Goal: Transaction & Acquisition: Obtain resource

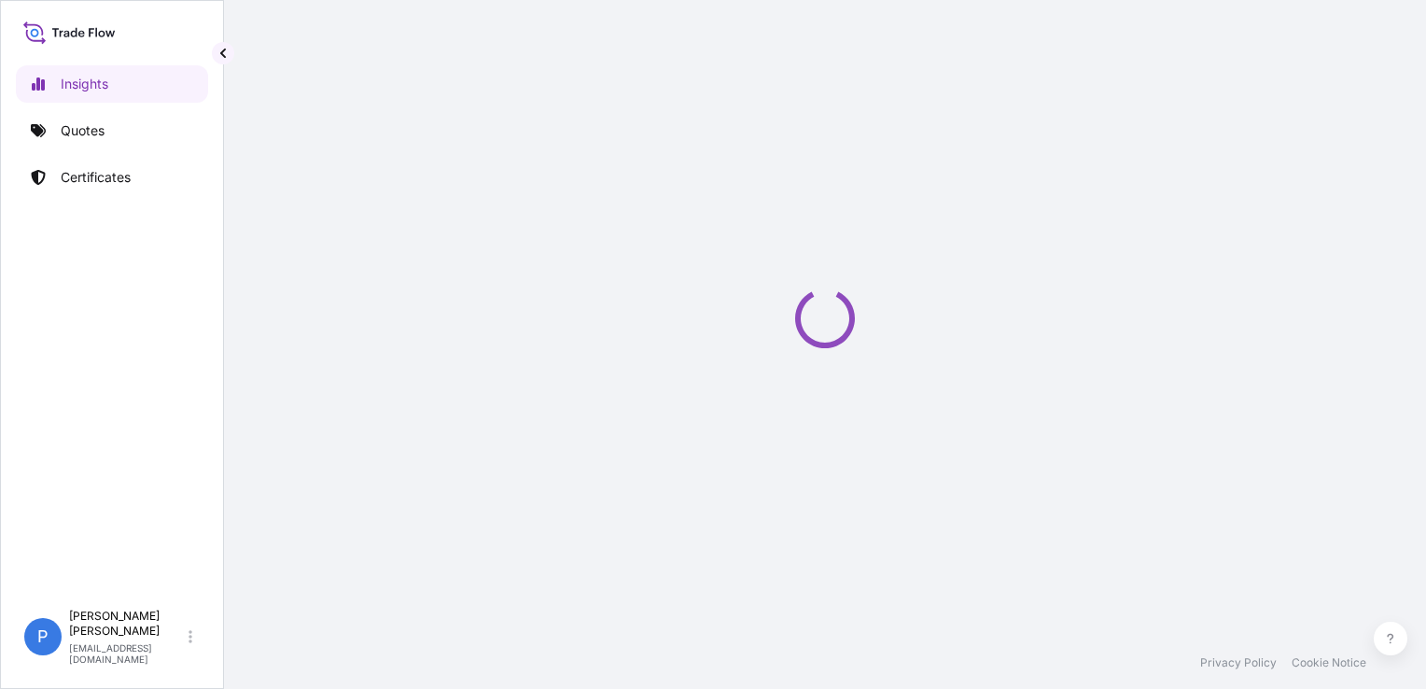
select select "2025"
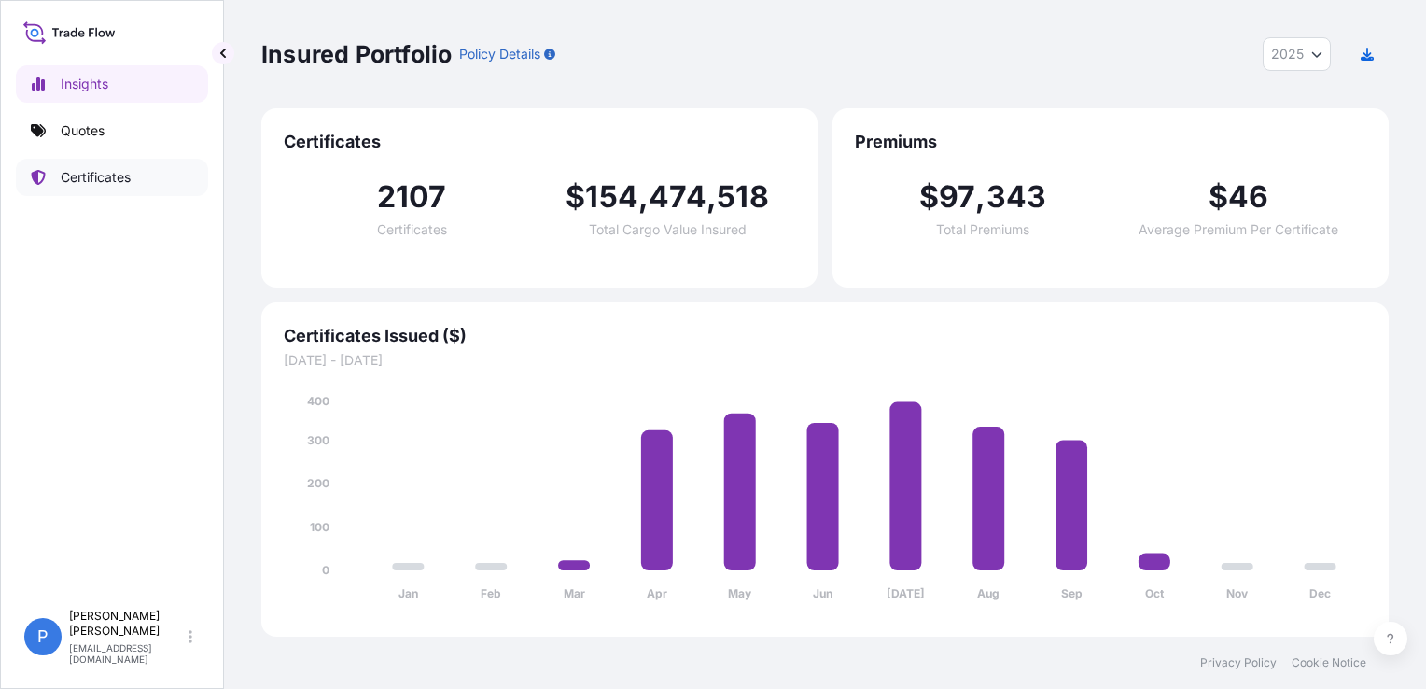
click at [77, 130] on p "Quotes" at bounding box center [83, 130] width 44 height 19
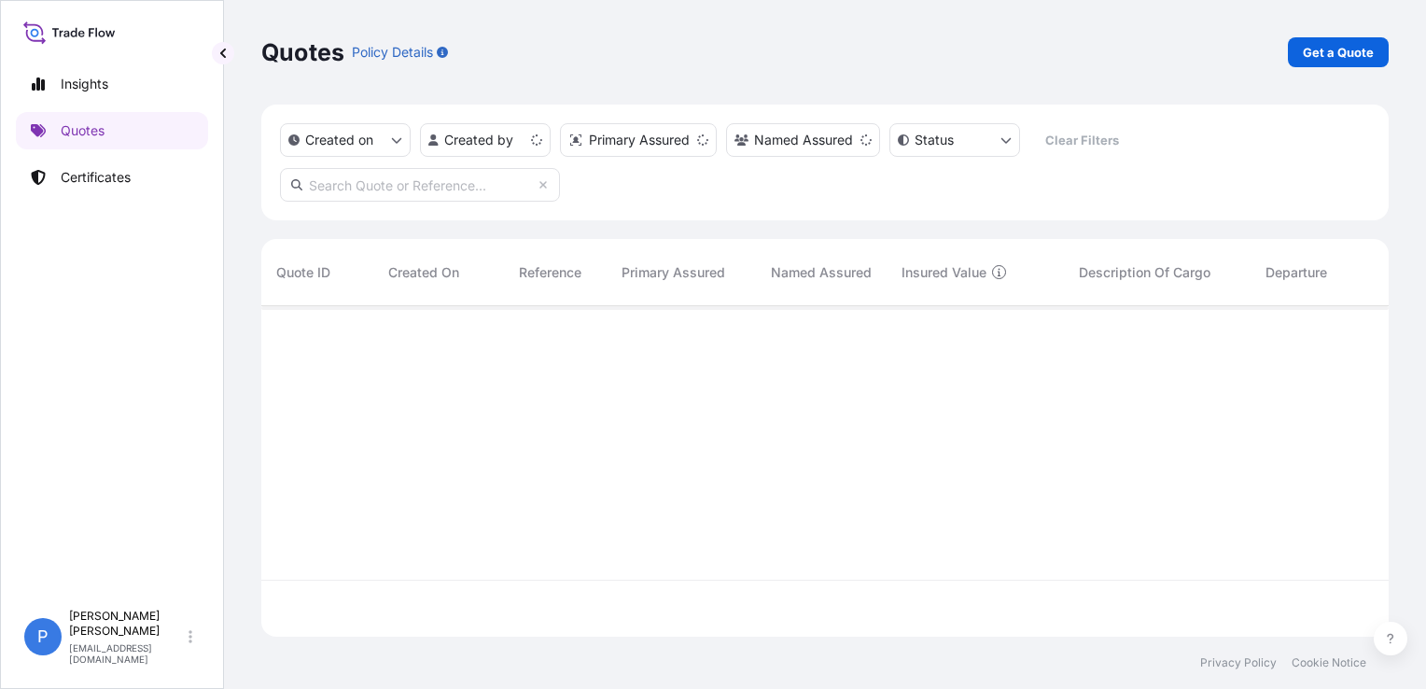
scroll to position [327, 1112]
click at [1325, 55] on p "Get a Quote" at bounding box center [1338, 52] width 71 height 19
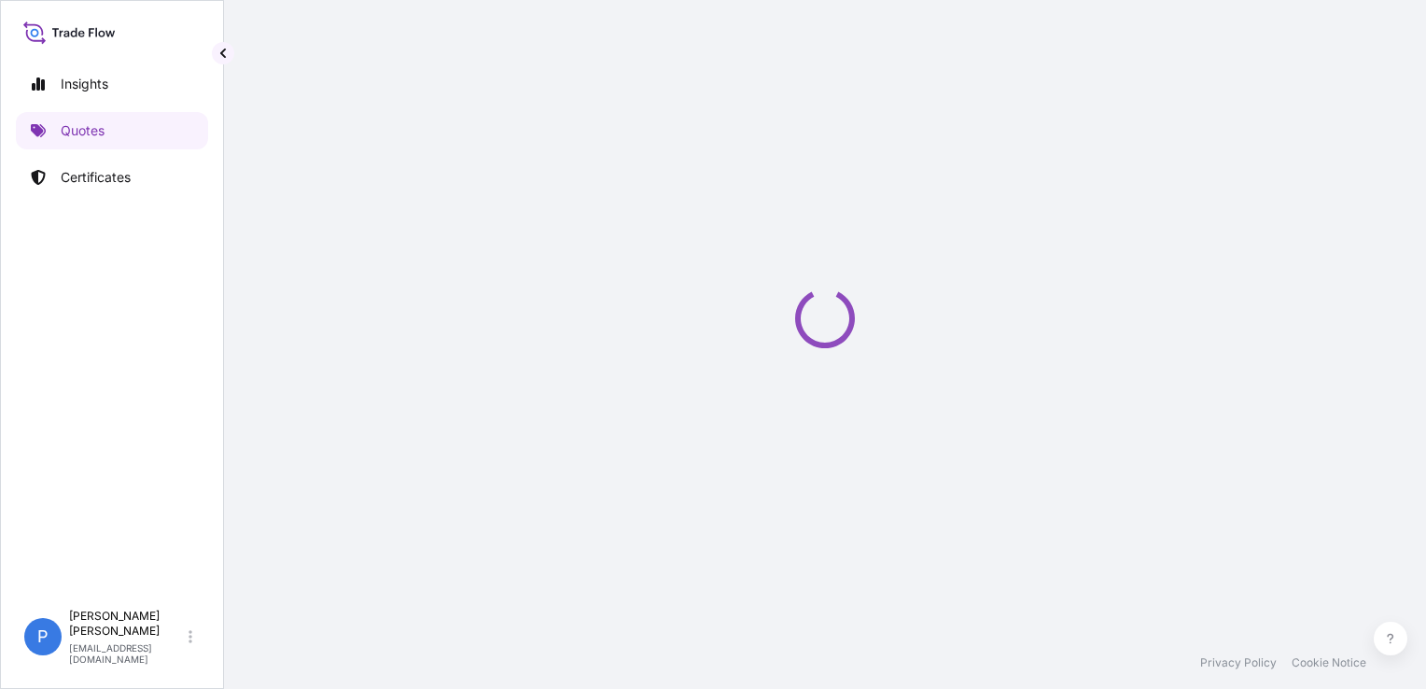
select select "Sea"
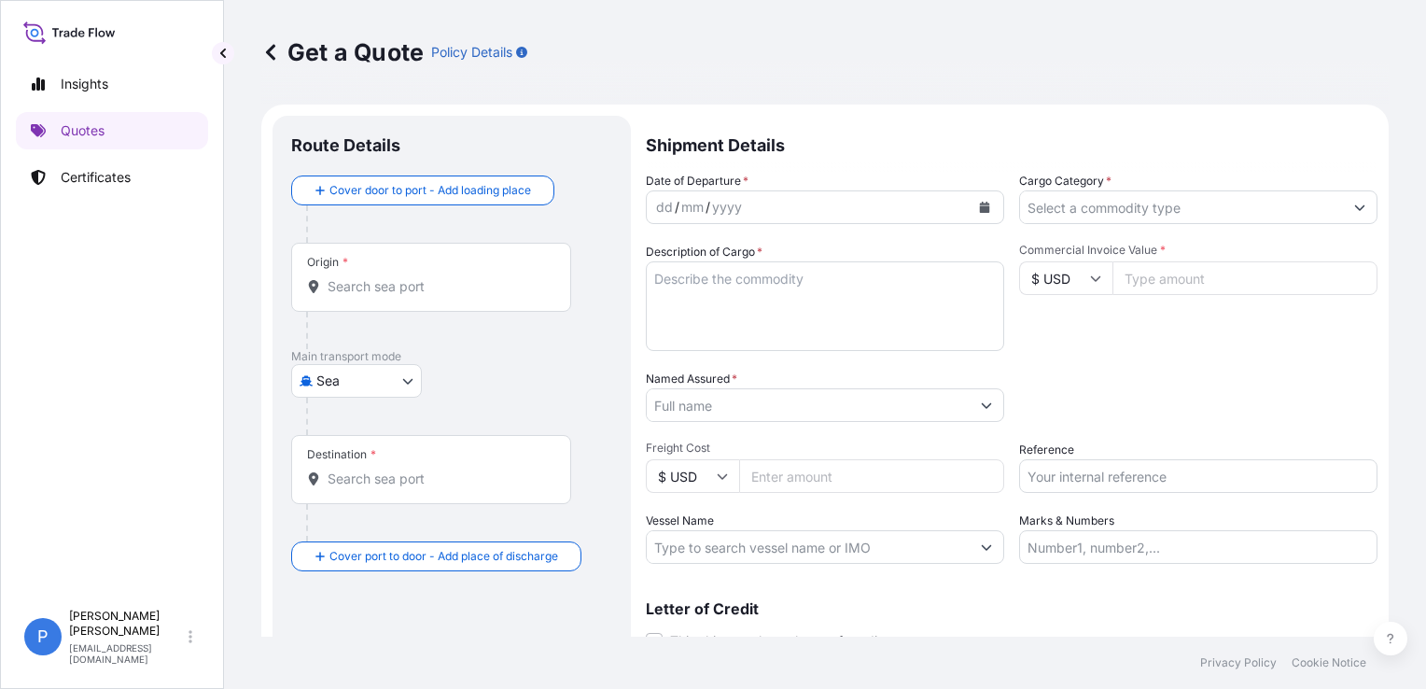
scroll to position [30, 0]
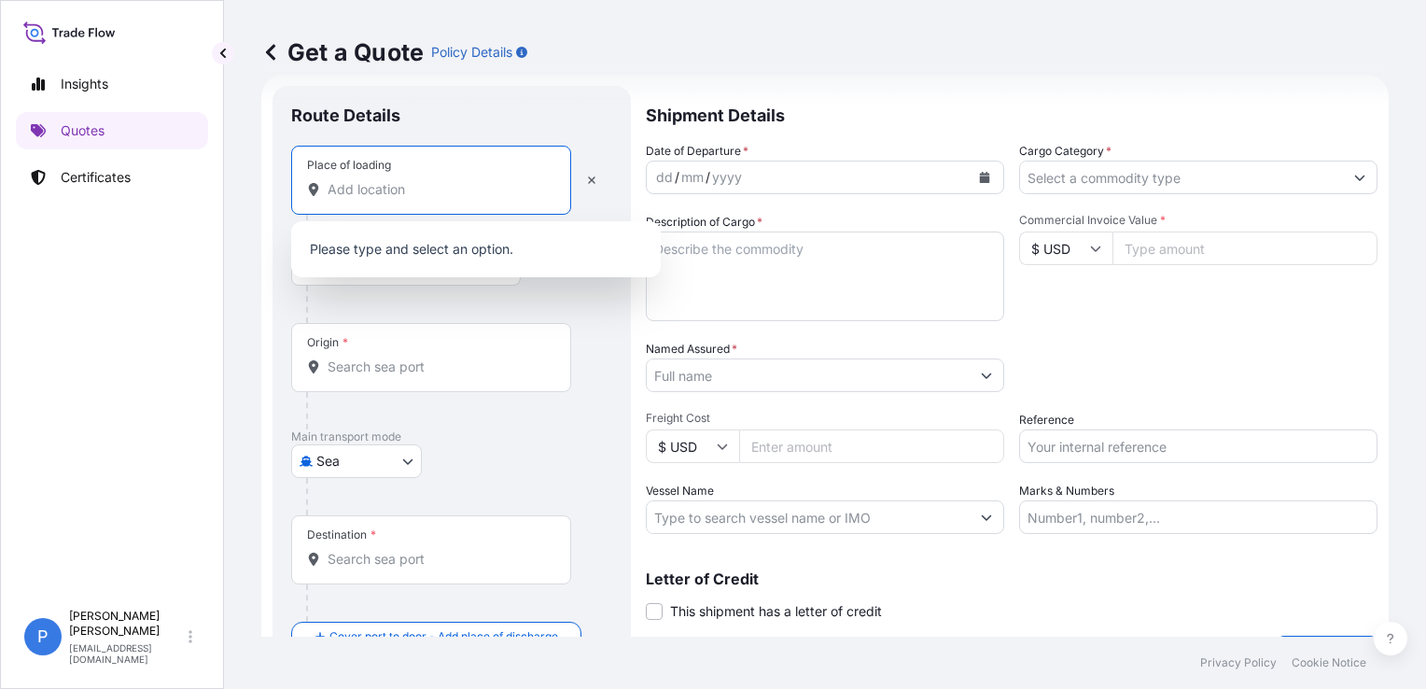
click at [399, 184] on input "Place of loading" at bounding box center [437, 189] width 220 height 19
paste input "DĄBROWA GÓRNICZA"
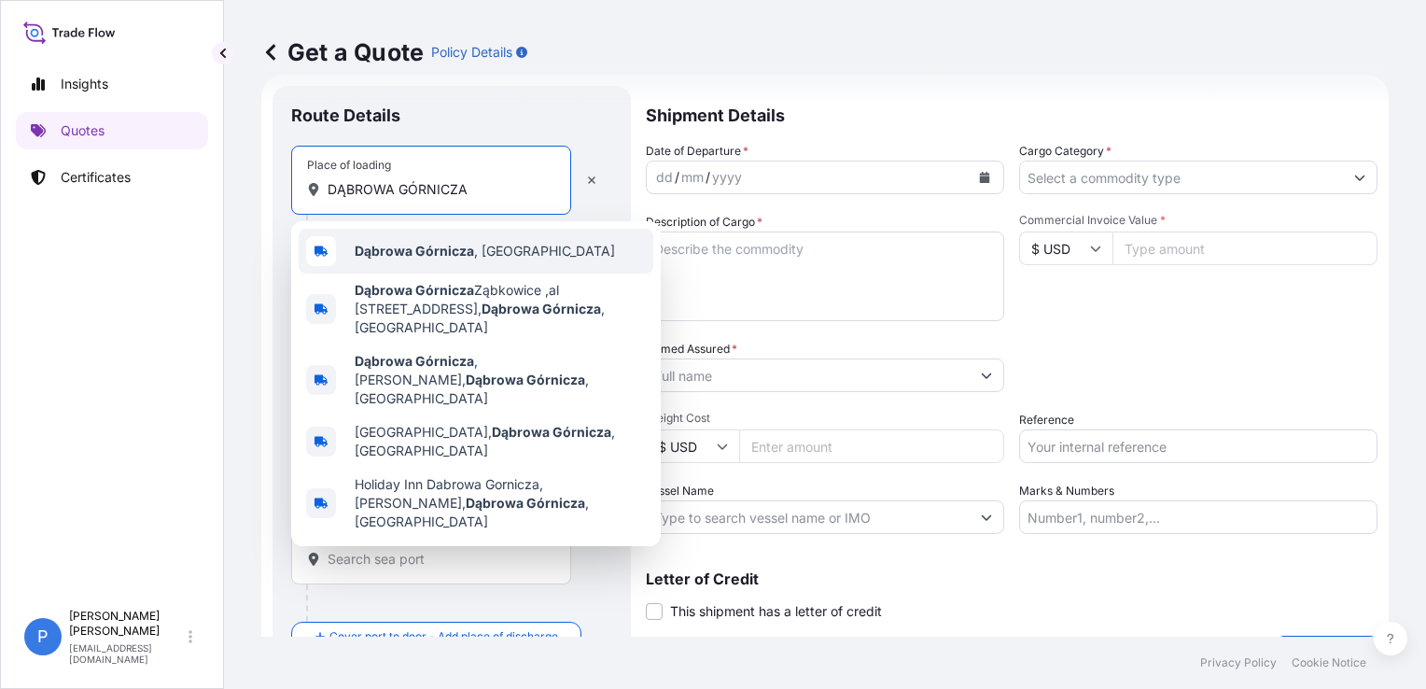
click at [425, 242] on span "Dąbrowa Górnicza , [GEOGRAPHIC_DATA]" at bounding box center [485, 251] width 260 height 19
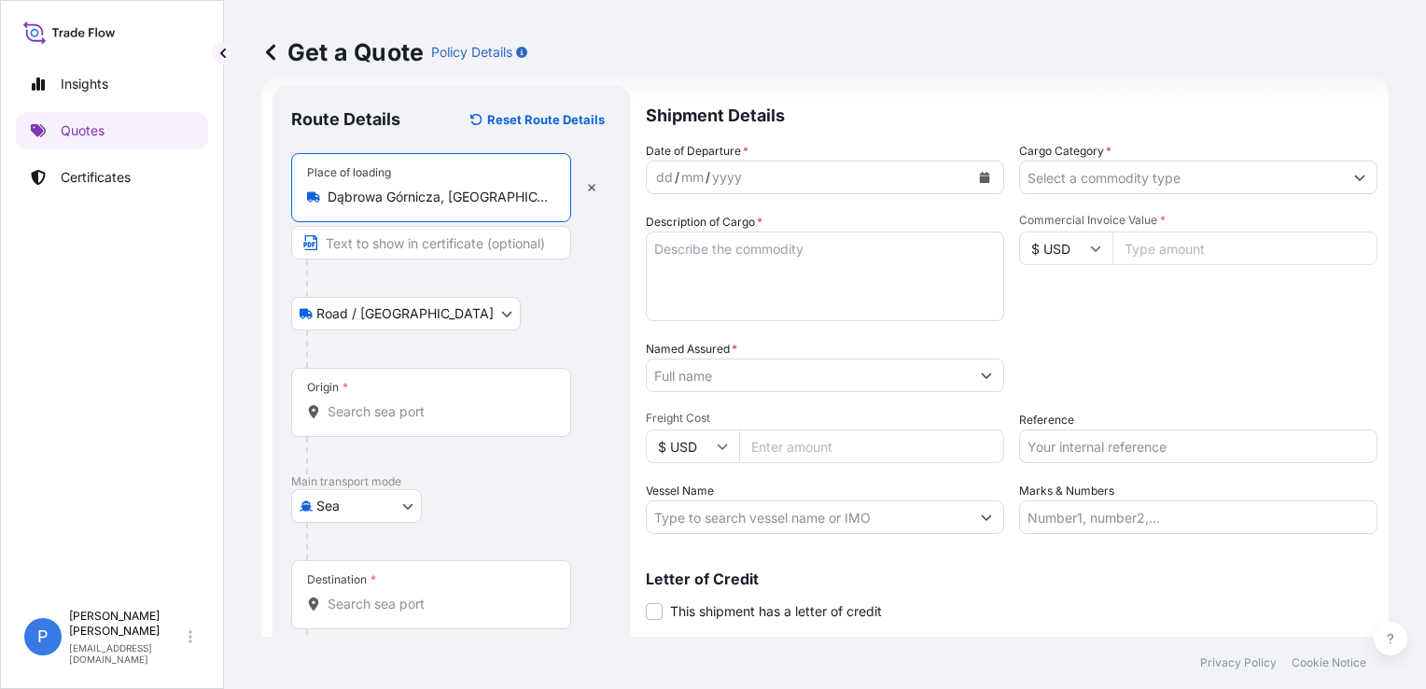
type input "Dąbrowa Górnicza, [GEOGRAPHIC_DATA]"
click at [419, 405] on input "Origin *" at bounding box center [437, 411] width 220 height 19
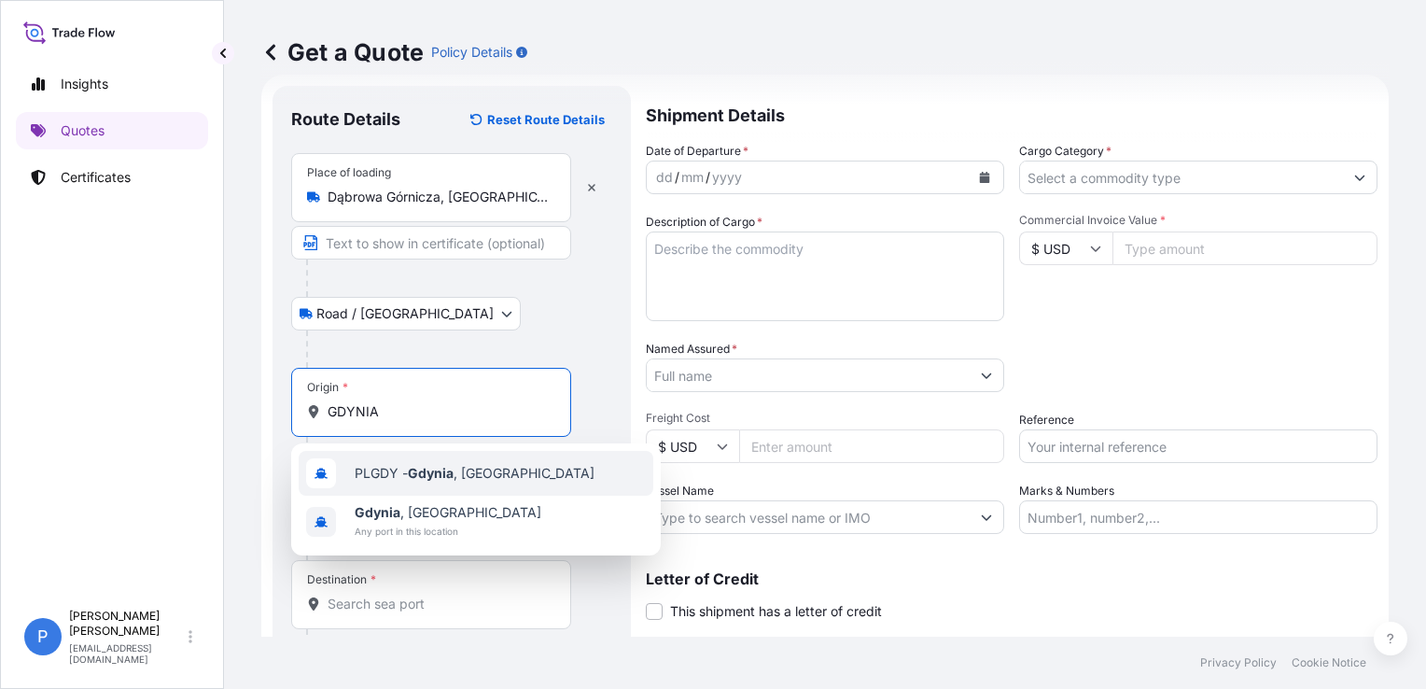
click at [404, 472] on span "PLGDY - [GEOGRAPHIC_DATA] , [GEOGRAPHIC_DATA]" at bounding box center [475, 473] width 240 height 19
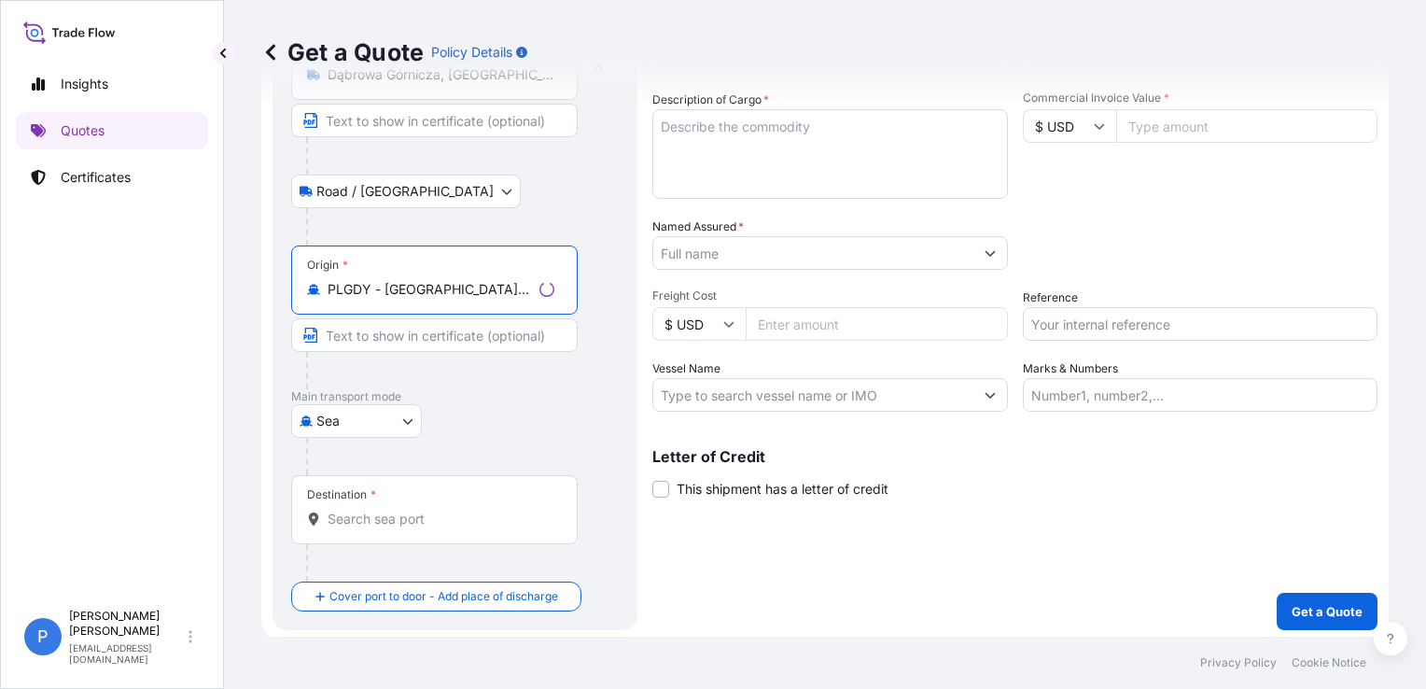
scroll to position [155, 0]
type input "PLGDY - [GEOGRAPHIC_DATA], [GEOGRAPHIC_DATA]"
click at [409, 510] on input "Destination *" at bounding box center [440, 516] width 227 height 19
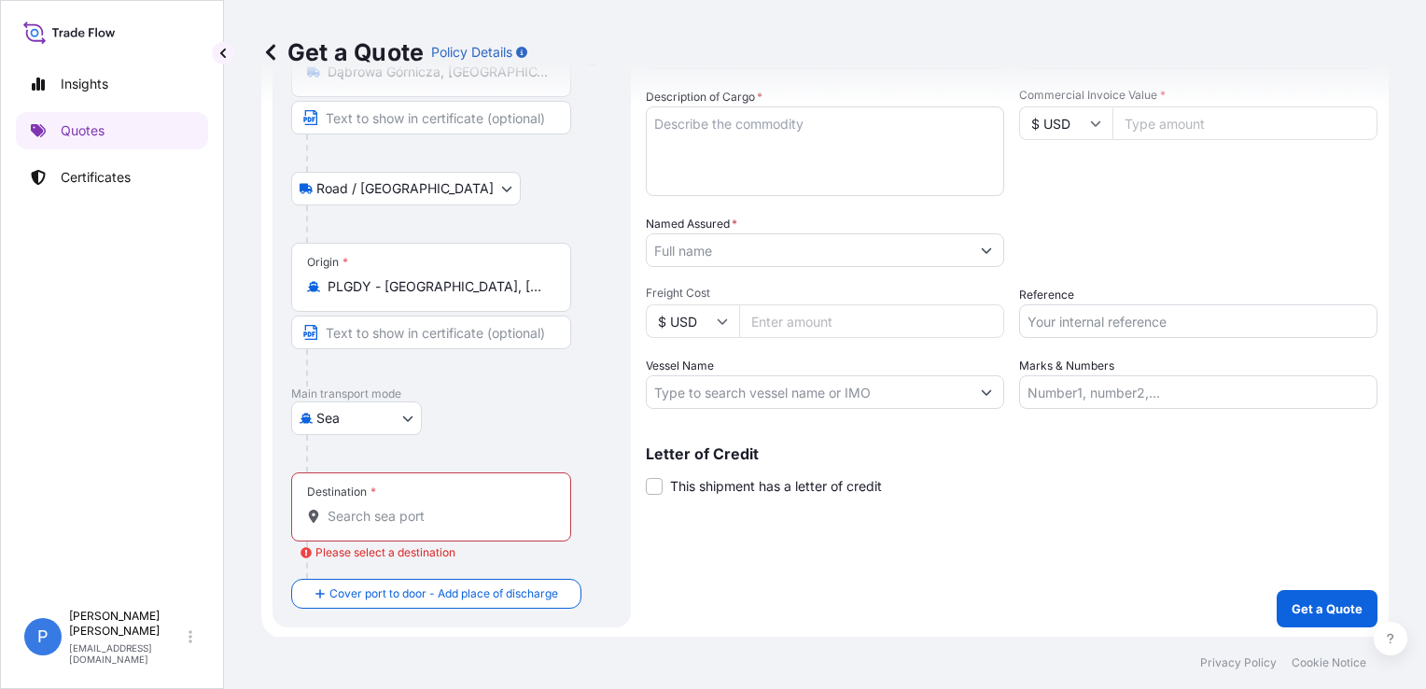
click at [425, 511] on input "Destination * Please select a destination" at bounding box center [437, 516] width 220 height 19
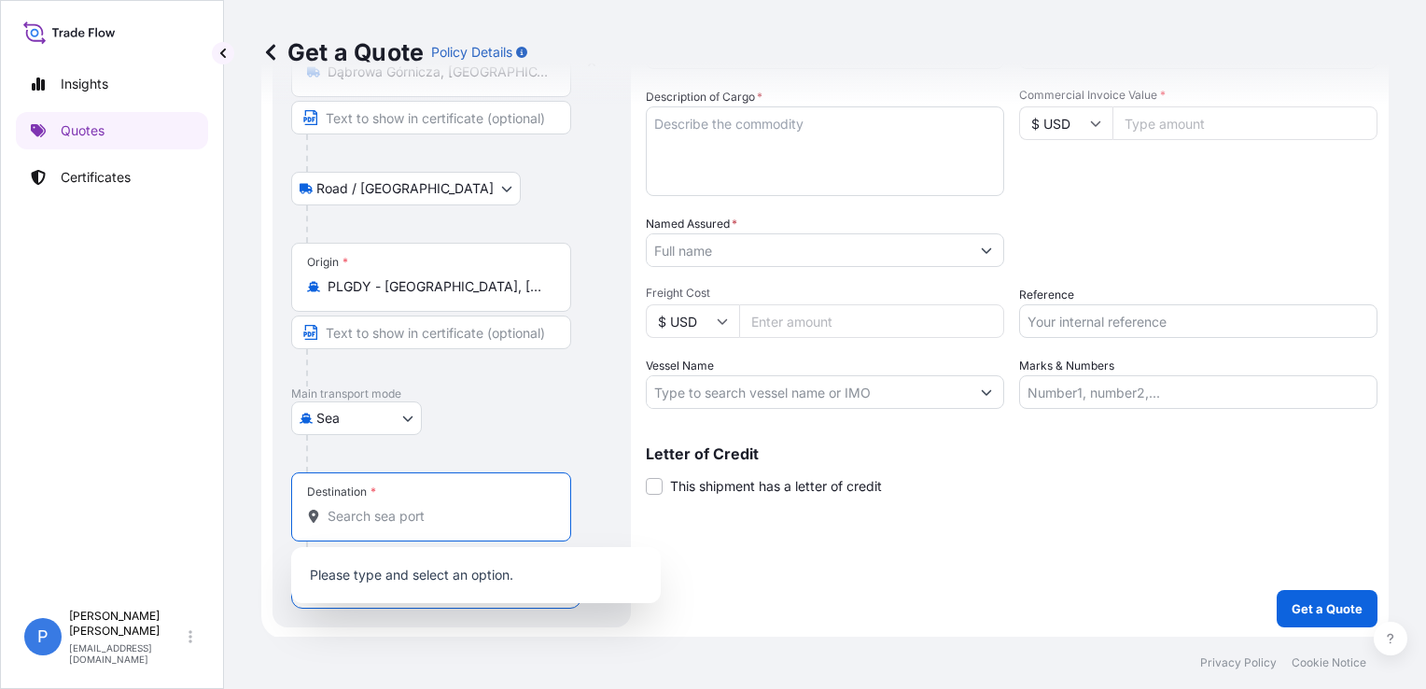
paste input "[GEOGRAPHIC_DATA][PERSON_NAME]"
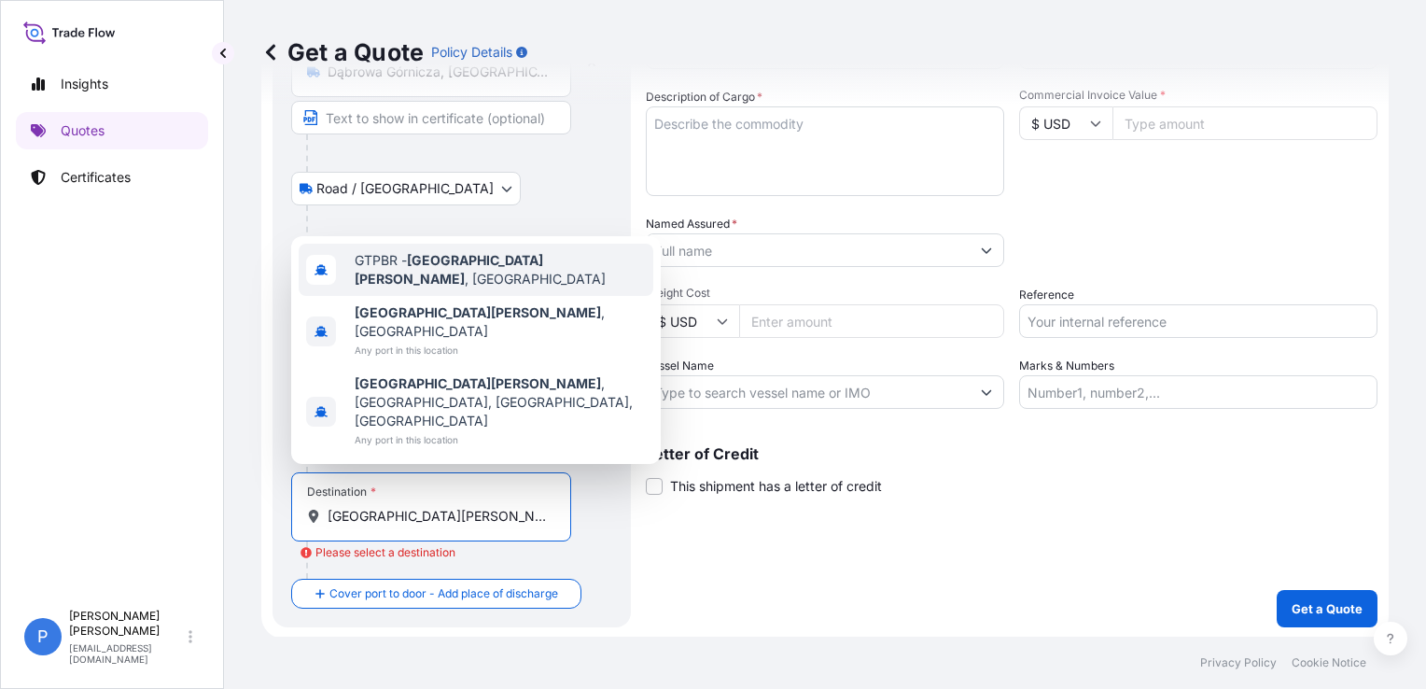
click at [505, 288] on span "GTPBR - [GEOGRAPHIC_DATA][PERSON_NAME] , [GEOGRAPHIC_DATA]" at bounding box center [500, 269] width 291 height 37
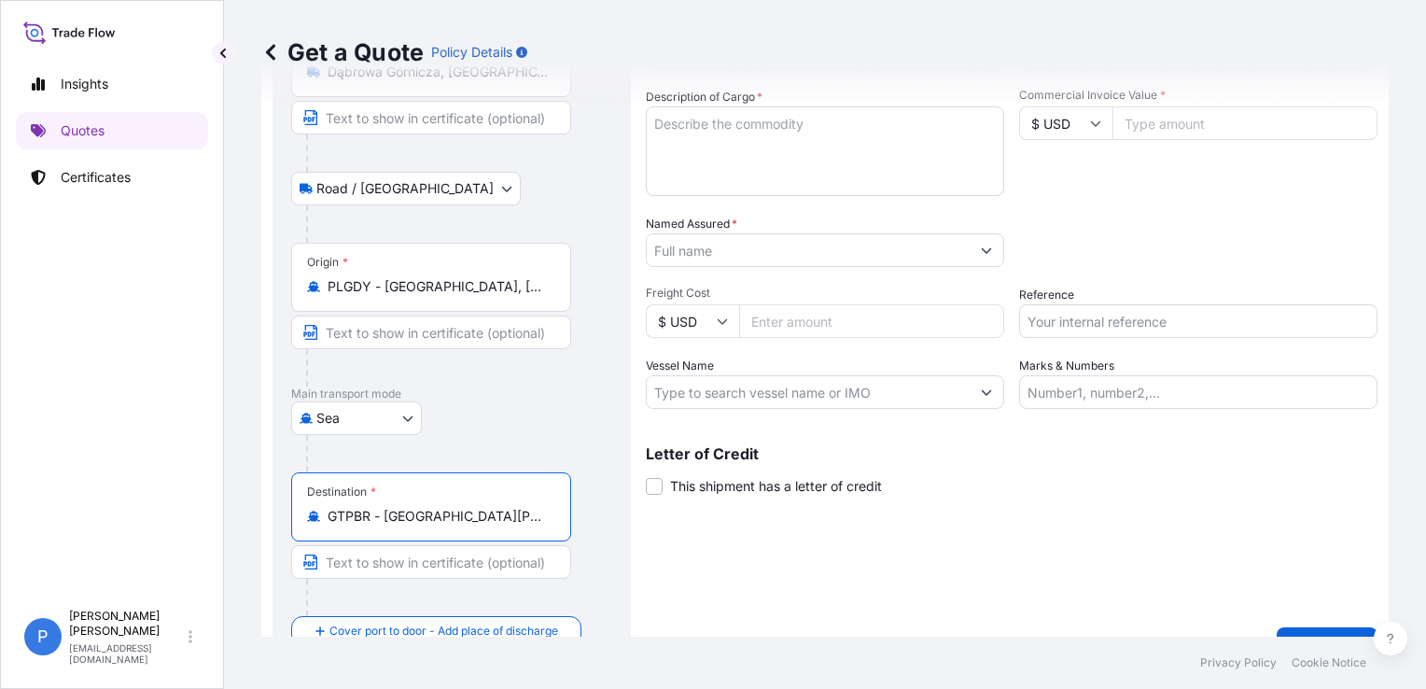
type input "GTPBR - [GEOGRAPHIC_DATA][PERSON_NAME], [GEOGRAPHIC_DATA]"
click at [745, 569] on div "Shipment Details Date of Departure * dd / mm / yyyy Cargo Category * Descriptio…" at bounding box center [1012, 313] width 732 height 704
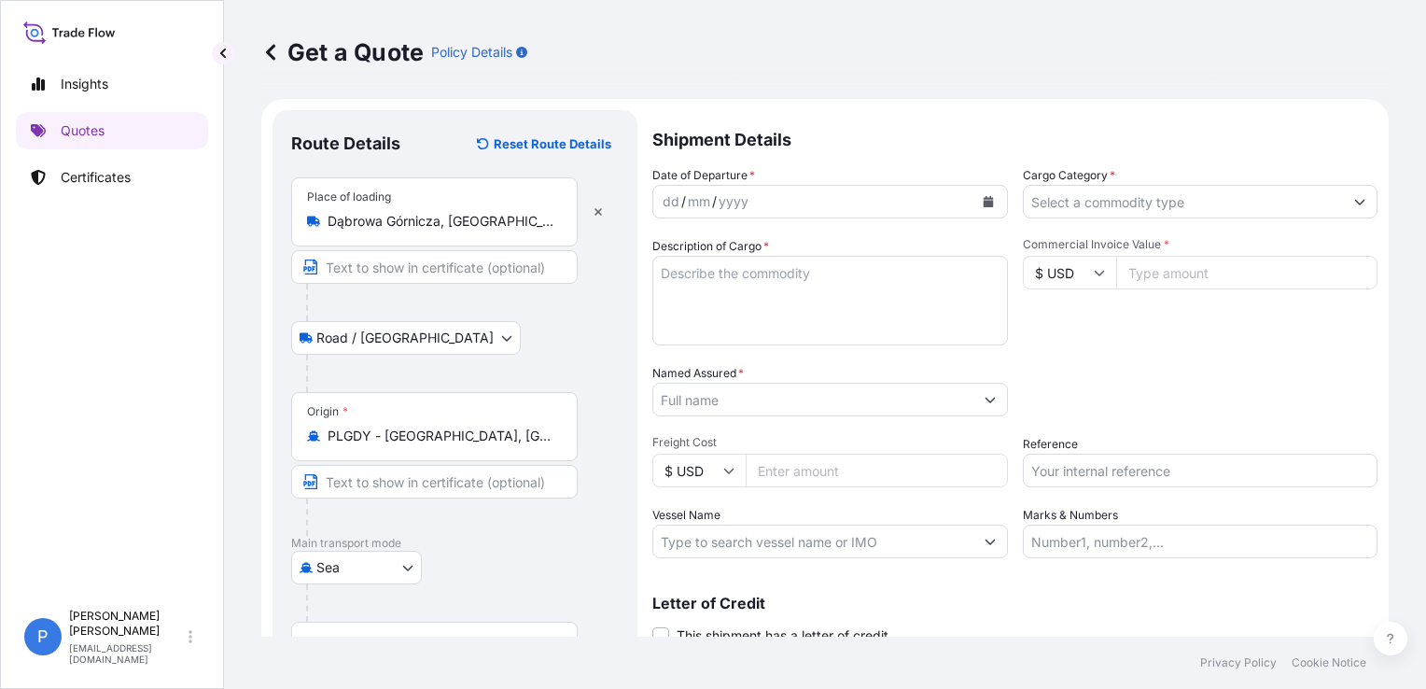
scroll to position [0, 0]
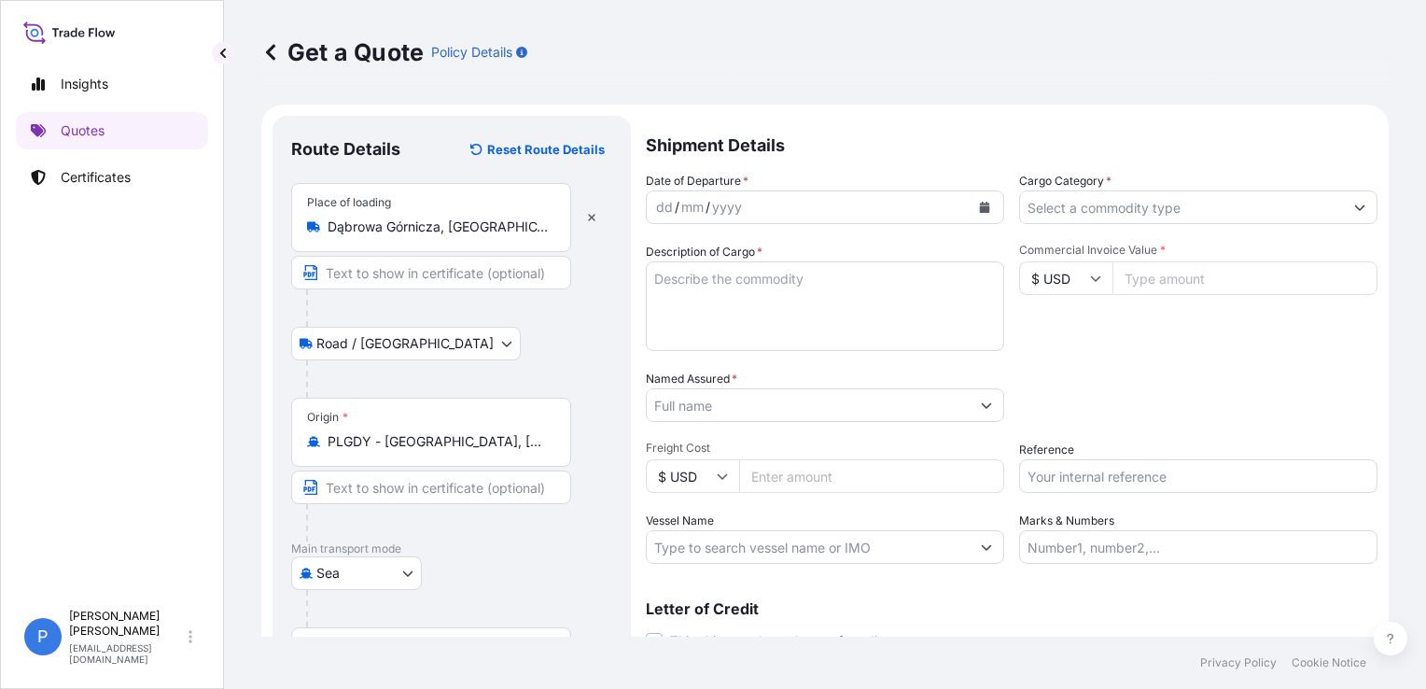
click at [804, 314] on textarea "Description of Cargo *" at bounding box center [825, 306] width 358 height 90
click at [982, 210] on icon "Calendar" at bounding box center [985, 207] width 10 height 11
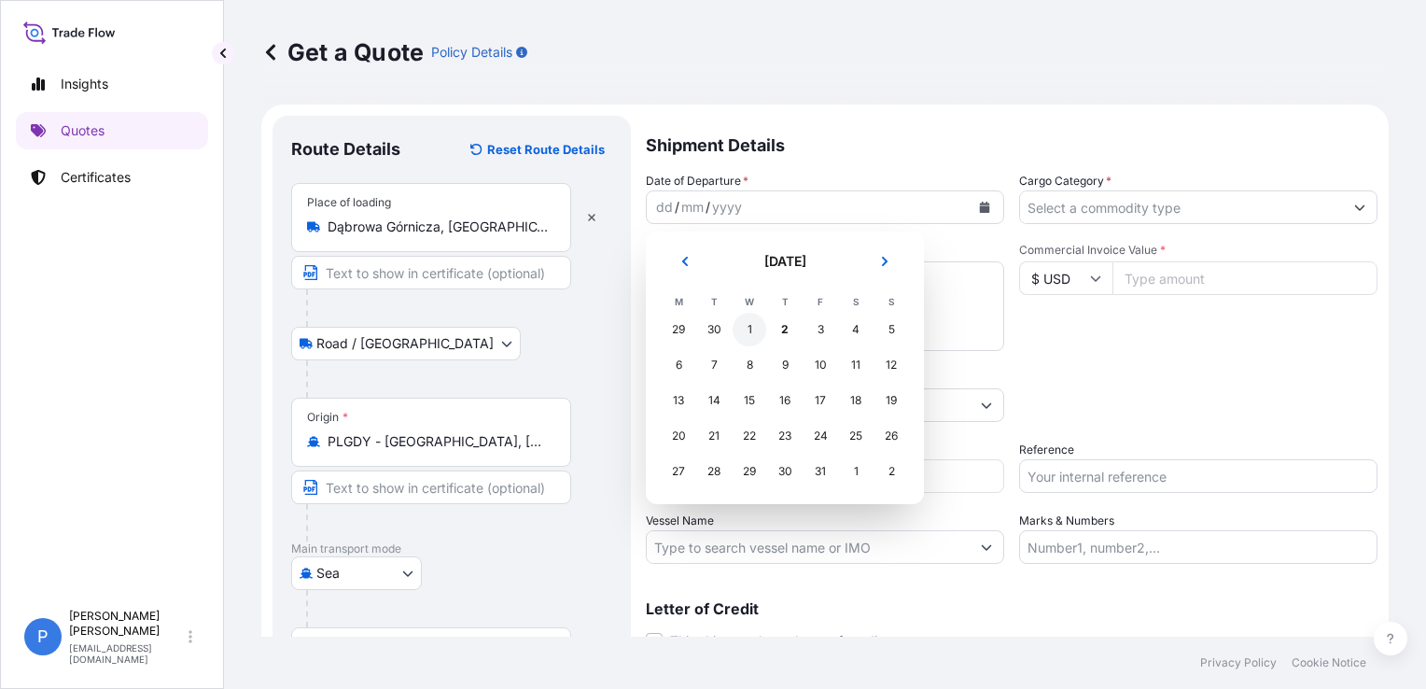
click at [757, 329] on div "1" at bounding box center [749, 330] width 34 height 34
click at [757, 295] on textarea "Description of Cargo *" at bounding box center [825, 306] width 358 height 90
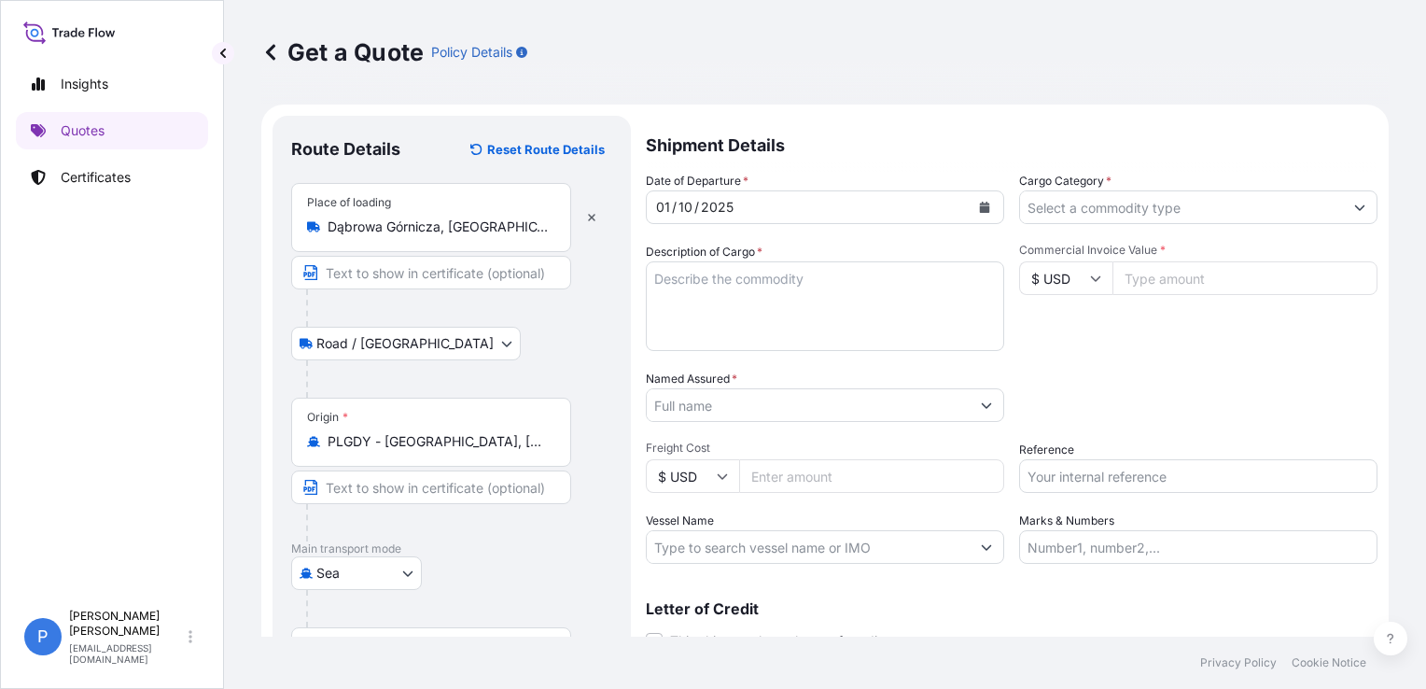
click at [776, 329] on textarea "Description of Cargo *" at bounding box center [825, 306] width 358 height 90
paste textarea "HLBU9388268"
type textarea "HLBU9388268"
click at [1157, 322] on div "Commercial Invoice Value * $ USD" at bounding box center [1198, 297] width 358 height 108
click at [1104, 206] on input "Cargo Category *" at bounding box center [1181, 207] width 323 height 34
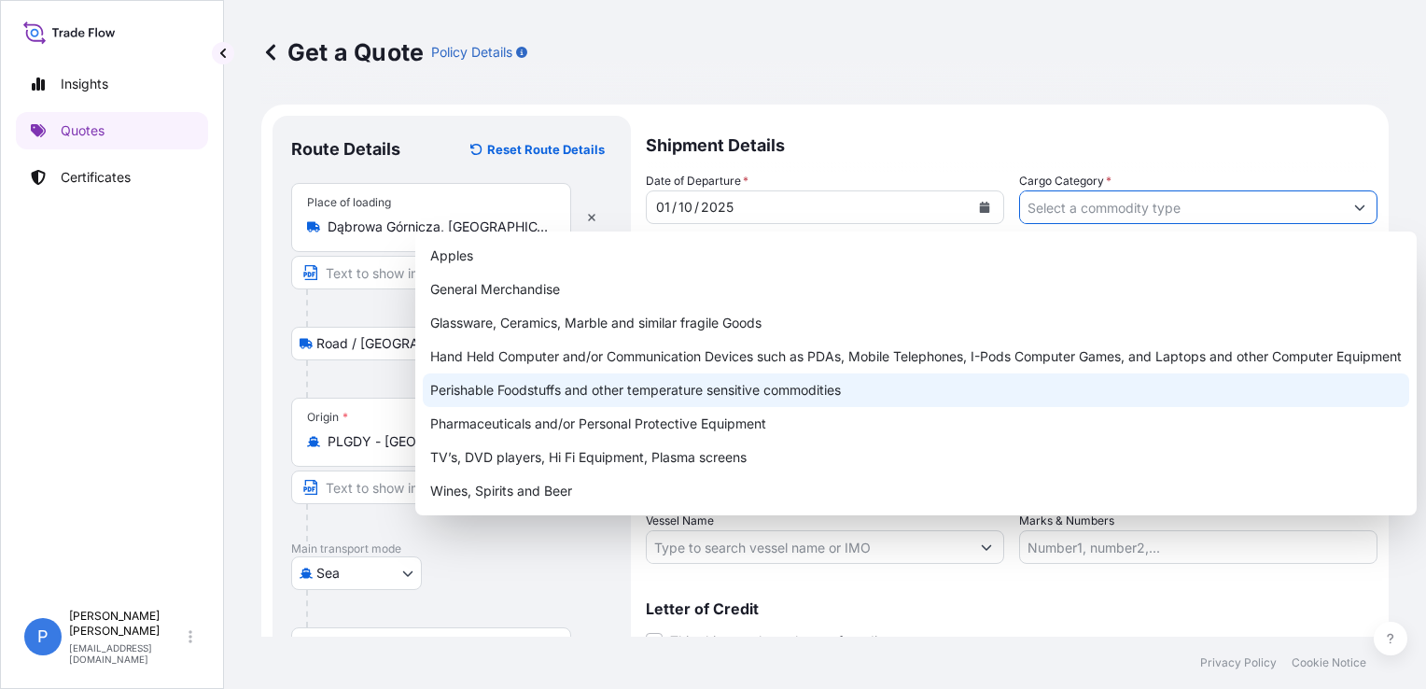
click at [728, 397] on div "Perishable Foodstuffs and other temperature sensitive commodities" at bounding box center [916, 390] width 986 height 34
type input "Perishable Foodstuffs and other temperature sensitive commodities"
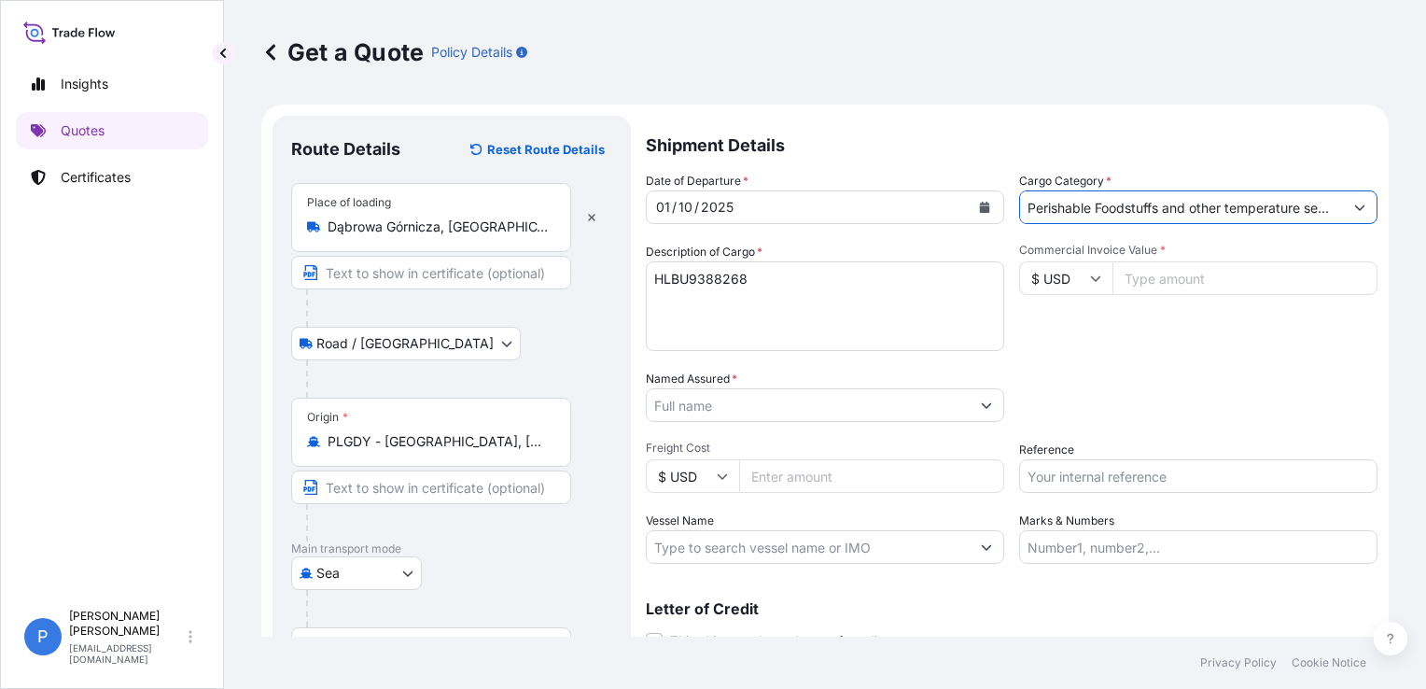
click at [900, 319] on textarea "HLBU9388268" at bounding box center [825, 306] width 358 height 90
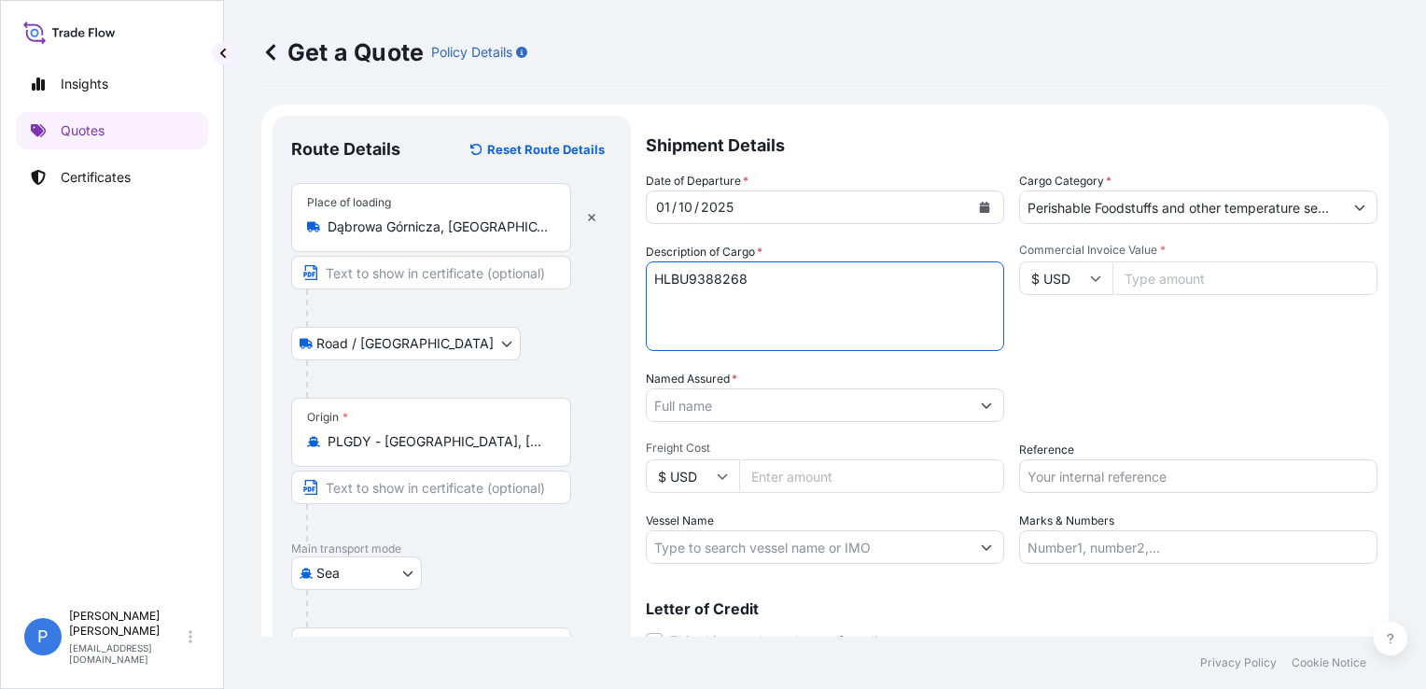
click at [818, 323] on textarea "HLBU9388268" at bounding box center [825, 306] width 358 height 90
paste textarea "FROZEN DONUTS MIX OF FLAVOURS 112608 PCS/ 23 PALLETS NET WEIGHT: 6673,248 KG HS…"
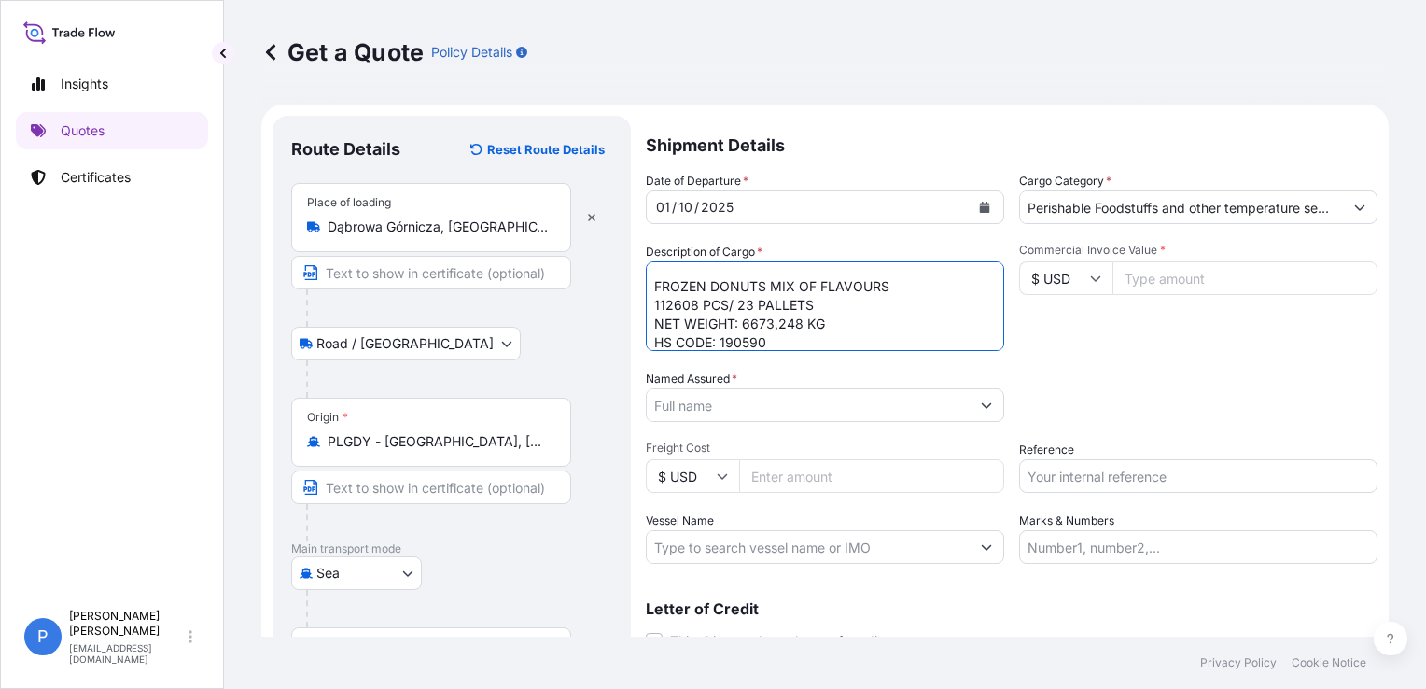
drag, startPoint x: 678, startPoint y: 286, endPoint x: 782, endPoint y: 299, distance: 104.4
click at [782, 299] on textarea "HLBU9388268 FROZEN DONUTS MIX OF FLAVOURS 112608 PCS/ 23 PALLETS NET WEIGHT: 66…" at bounding box center [825, 306] width 358 height 90
drag, startPoint x: 784, startPoint y: 286, endPoint x: 746, endPoint y: 284, distance: 37.4
click at [784, 286] on textarea "HLBU9388268 FROZEN DONUTS MIX OF FLAVOURS 112608 PCS/ 23 PALLETS NET WEIGHT: 66…" at bounding box center [825, 306] width 358 height 90
click at [730, 274] on textarea "HLBU9388268 FROZEN DONUTS MIX OF FLAVOURS 112608 PCS/ 23 PALLETS NET WEIGHT: 66…" at bounding box center [825, 306] width 358 height 90
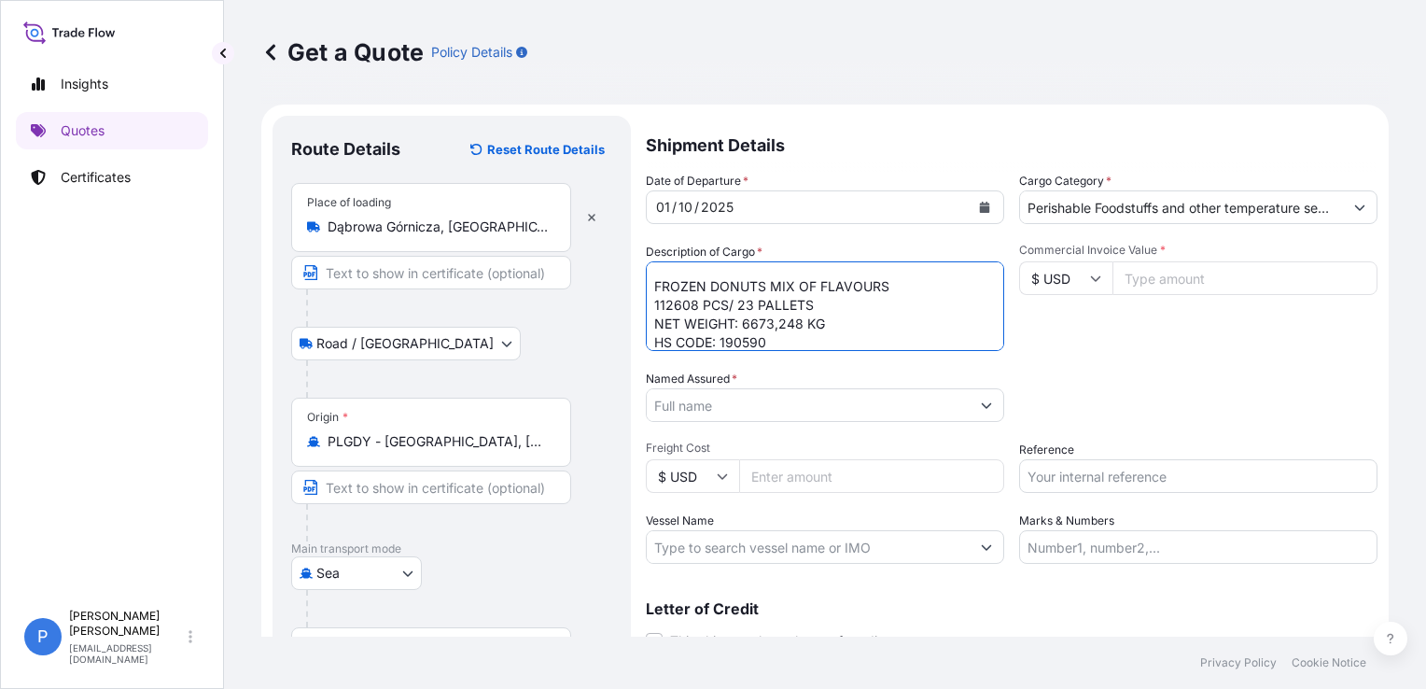
paste textarea "3128 BOXES GROSS WEIGHT: 8499,448"
click at [744, 281] on textarea "HLBU9388268 3128 BOXES GROSS WEIGHT: 8499,448 FROZEN DONUTS MIX OF FLAVOURS 112…" at bounding box center [825, 306] width 358 height 90
click at [810, 308] on textarea "HLBU9388268 3128 BOXES GROSS WEIGHT: 8499,448 FROZEN DONUTS MIX OF FLAVOURS 112…" at bounding box center [825, 306] width 358 height 90
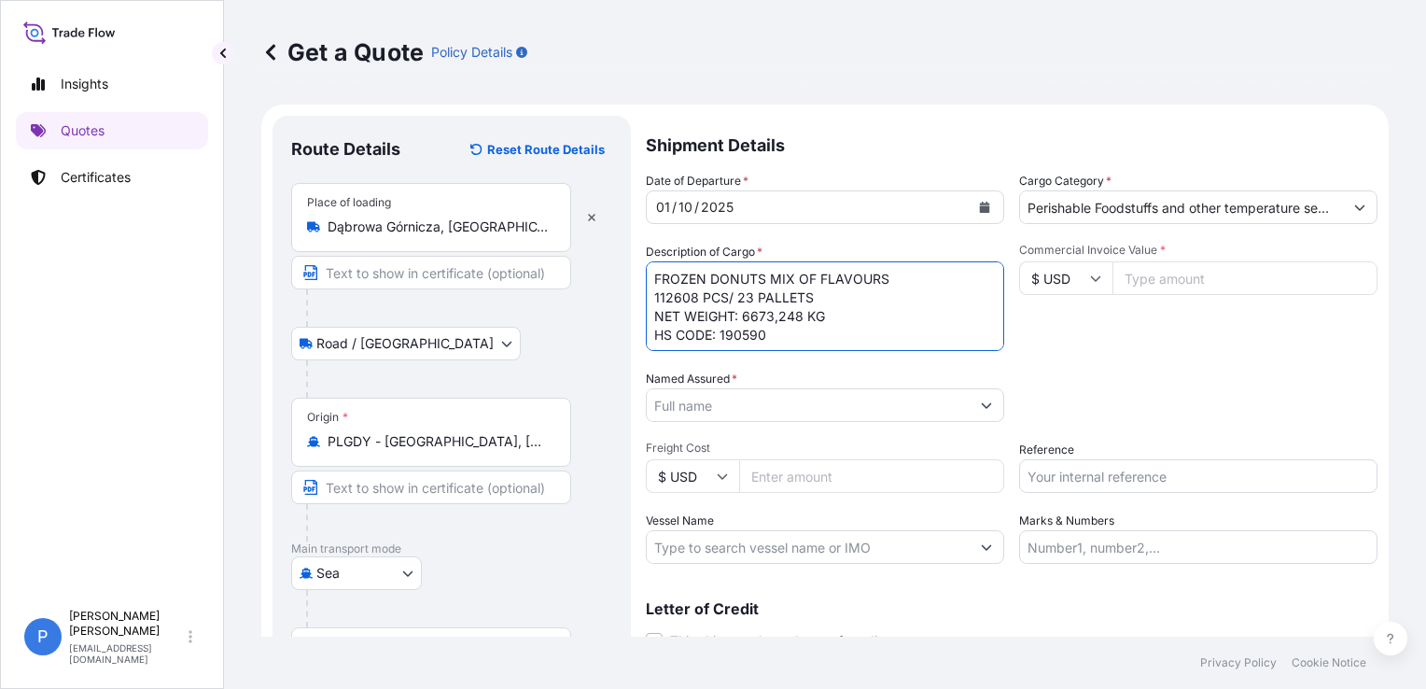
click at [810, 308] on textarea "HLBU9388268 3128 BOXES GROSS WEIGHT: 8499,448 FROZEN DONUTS MIX OF FLAVOURS 112…" at bounding box center [825, 306] width 358 height 90
click at [840, 334] on textarea "HLBU9388268 3128 BOXES GROSS WEIGHT: 8499,448 FROZEN DONUTS MIX OF FLAVOURS 112…" at bounding box center [825, 306] width 358 height 90
paste textarea "KG"
click at [819, 335] on textarea "HLBU9388268 3128 BOXES GROSS WEIGHT: 8499,448KG FROZEN DONUTS MIX OF FLAVOURS 1…" at bounding box center [825, 306] width 358 height 90
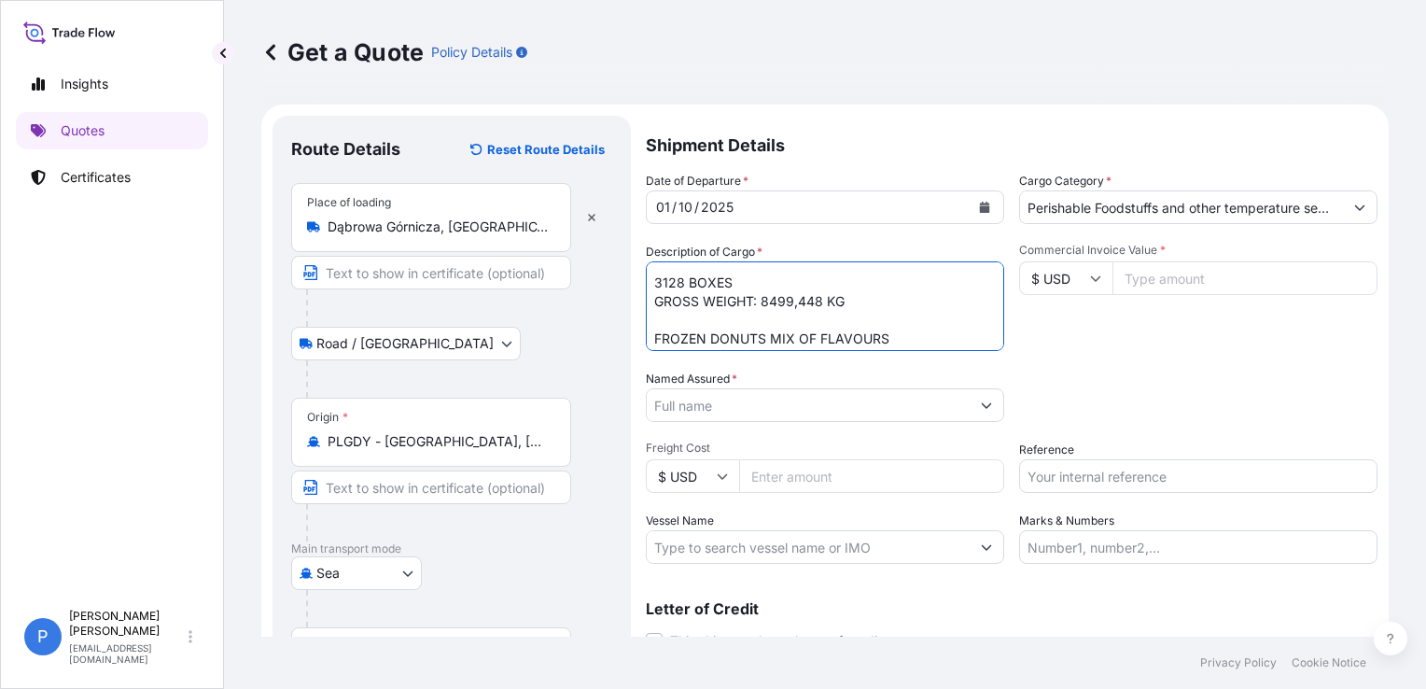
scroll to position [1, 0]
click at [881, 335] on textarea "HLBU9388268 3128 BOXES GROSS WEIGHT: 8499,448 KG FROZEN DONUTS MIX OF FLAVOURS …" at bounding box center [825, 306] width 358 height 90
drag, startPoint x: 778, startPoint y: 341, endPoint x: 608, endPoint y: 336, distance: 169.9
click at [608, 336] on form "Route Details Reset Route Details Place of loading [GEOGRAPHIC_DATA], [GEOGRAPH…" at bounding box center [824, 468] width 1127 height 726
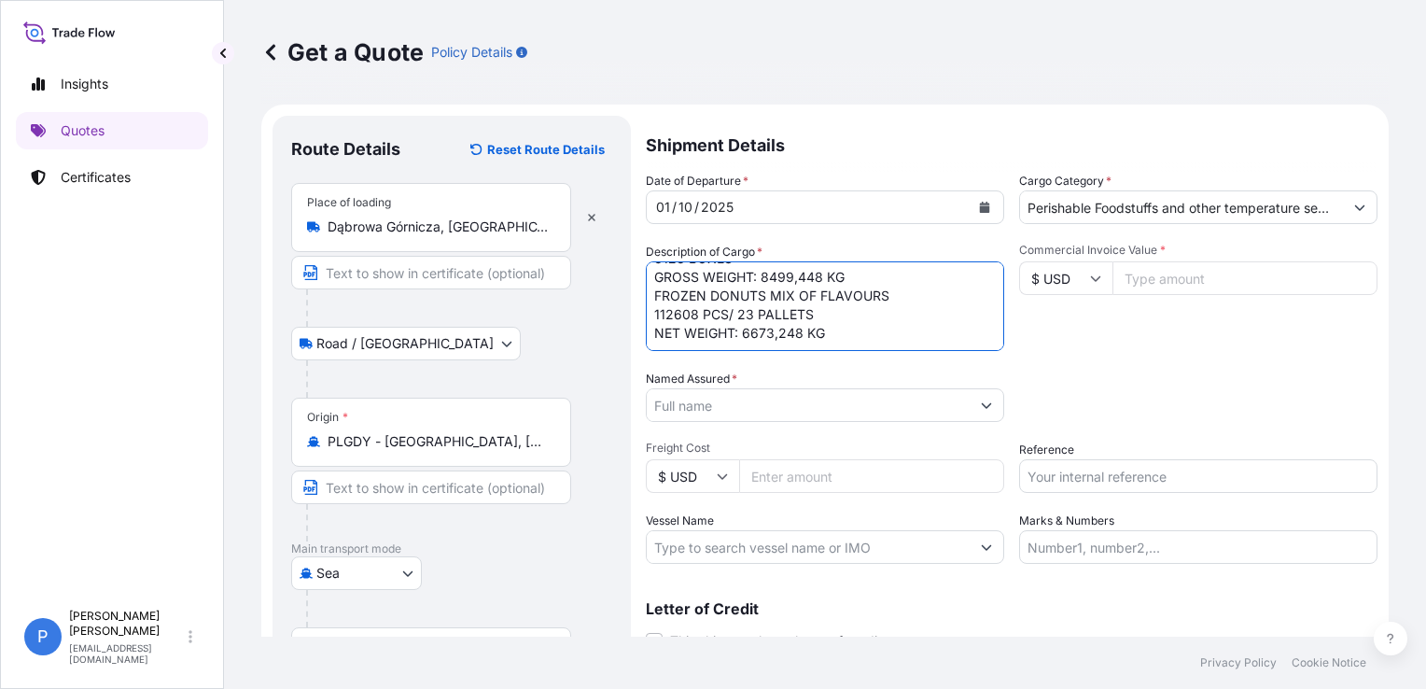
type textarea "HLBU9388268 3128 BOXES GROSS WEIGHT: 8499,448 KG FROZEN DONUTS MIX OF FLAVOURS …"
click at [761, 388] on div at bounding box center [825, 405] width 358 height 34
click at [759, 396] on input "Named Assured *" at bounding box center [808, 405] width 323 height 34
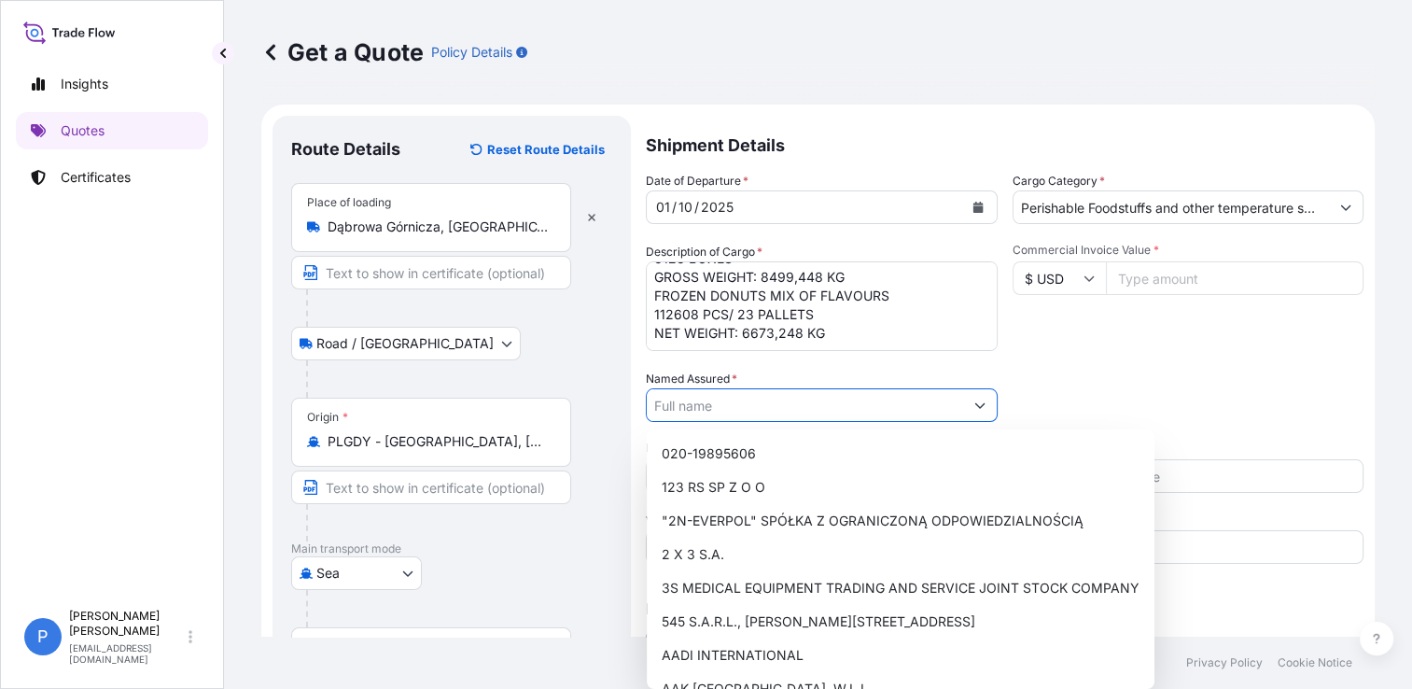
paste input "WORLD FOOD GLOBAL PRODUCTS INC"
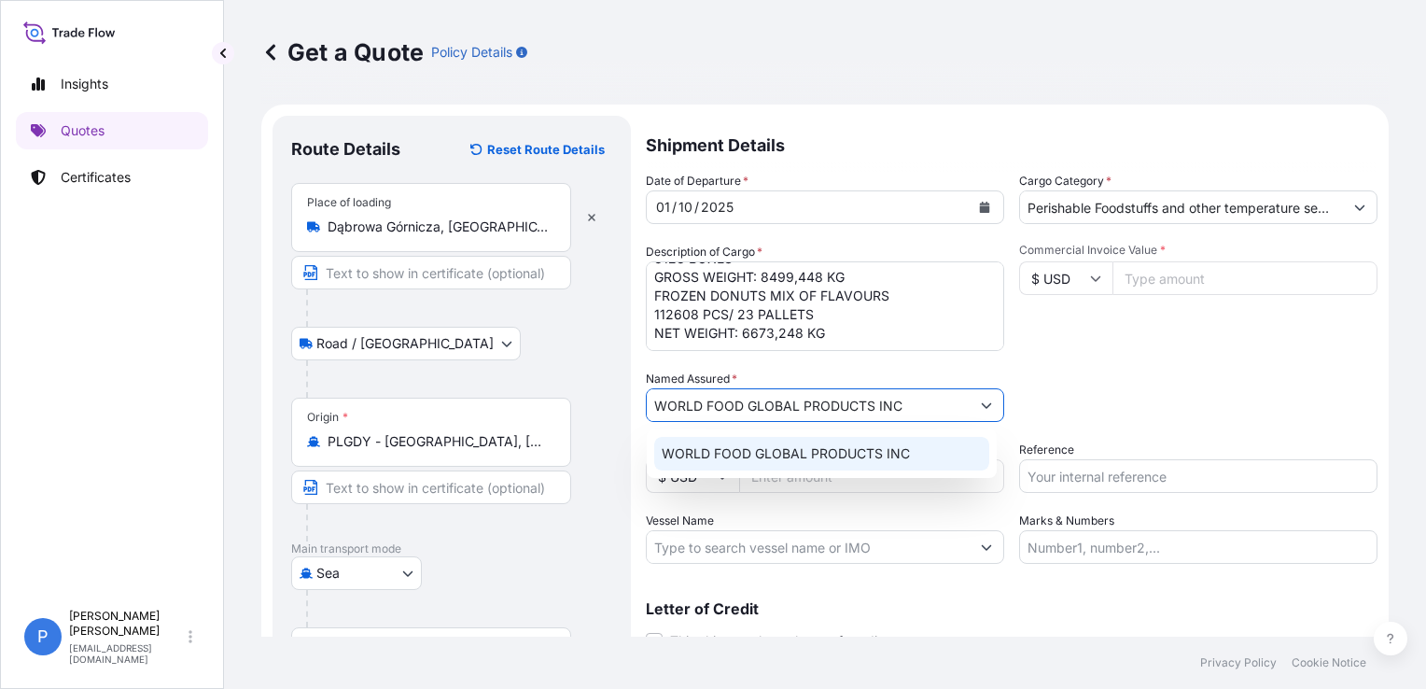
click at [802, 449] on span "WORLD FOOD GLOBAL PRODUCTS INC" at bounding box center [786, 453] width 248 height 19
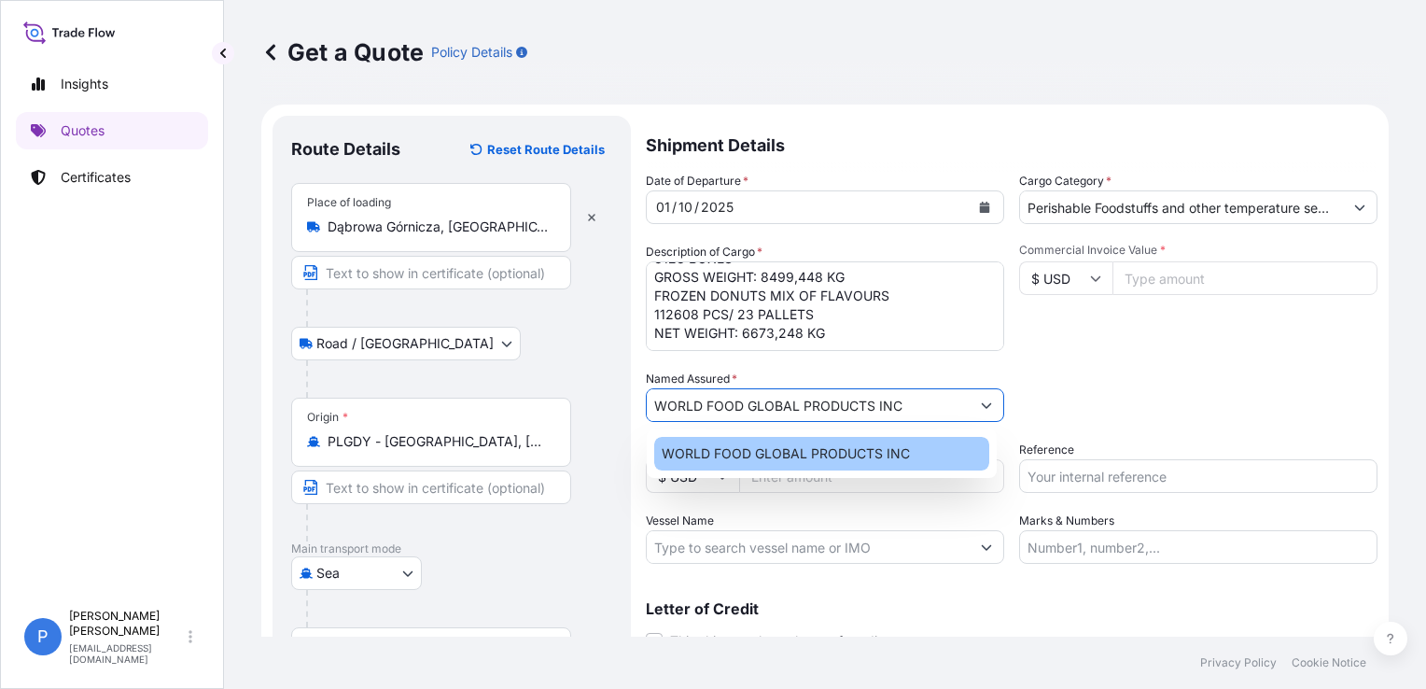
type input "WORLD FOOD GLOBAL PRODUCTS INC"
click at [1153, 358] on div "Date of Departure * [DATE] Cargo Category * Perishable Foodstuffs and other tem…" at bounding box center [1012, 368] width 732 height 392
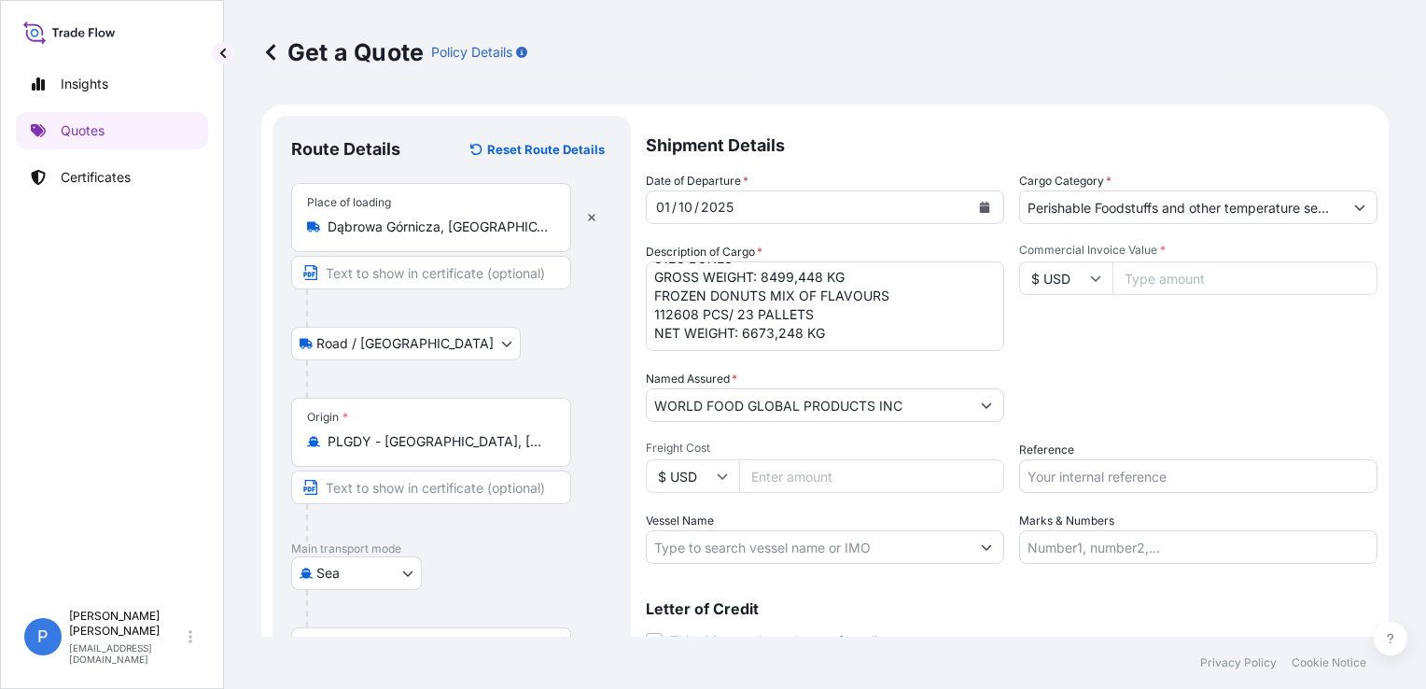
click at [1134, 383] on div "Packing Category Type to search a container mode Please select a primary mode o…" at bounding box center [1198, 395] width 358 height 52
click at [784, 312] on textarea "HLBU9388268 3128 BOXES GROSS WEIGHT: 8499,448 KG FROZEN DONUTS MIX OF FLAVOURS …" at bounding box center [825, 306] width 358 height 90
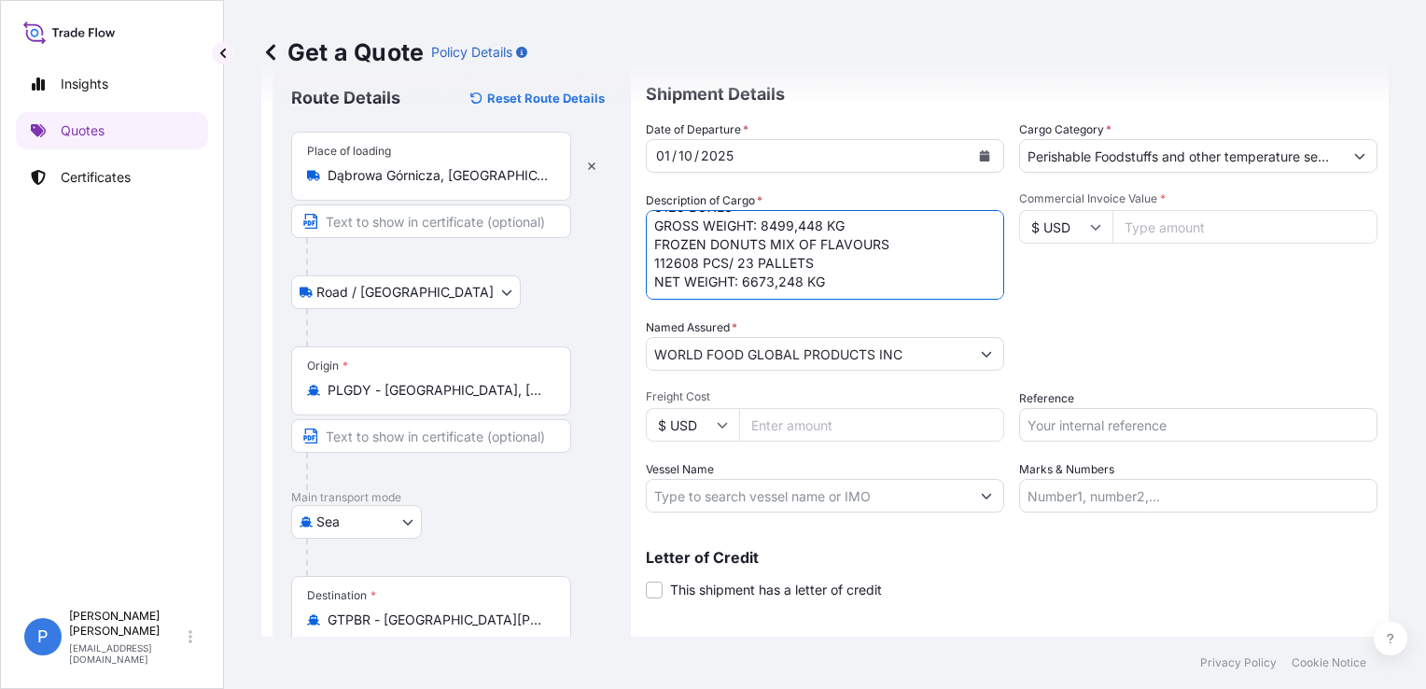
scroll to position [93, 0]
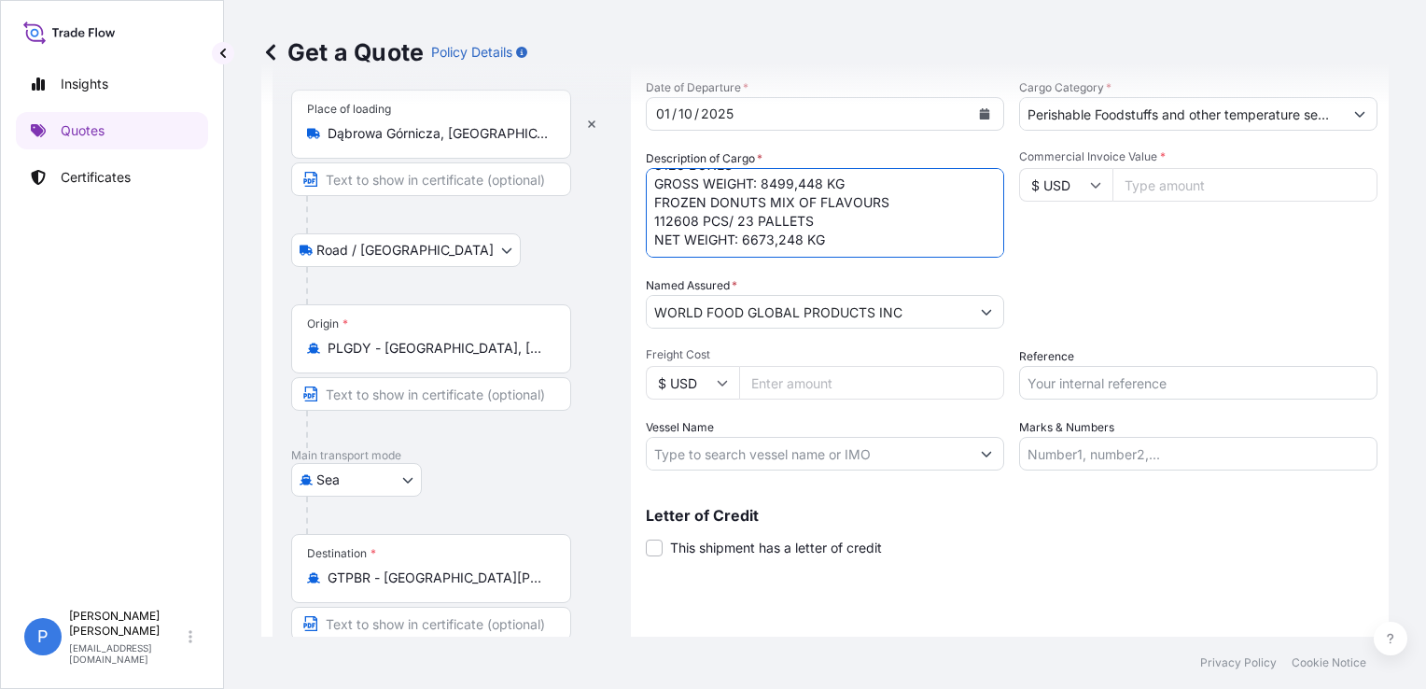
drag, startPoint x: 1190, startPoint y: 230, endPoint x: 1176, endPoint y: 261, distance: 34.7
click at [1189, 235] on div "Commercial Invoice Value * $ USD" at bounding box center [1198, 203] width 358 height 108
click at [914, 586] on div "Shipment Details Date of Departure * [DATE] Cargo Category * Perishable Foodstu…" at bounding box center [1012, 374] width 732 height 704
click at [1069, 179] on input "$ USD" at bounding box center [1065, 185] width 93 height 34
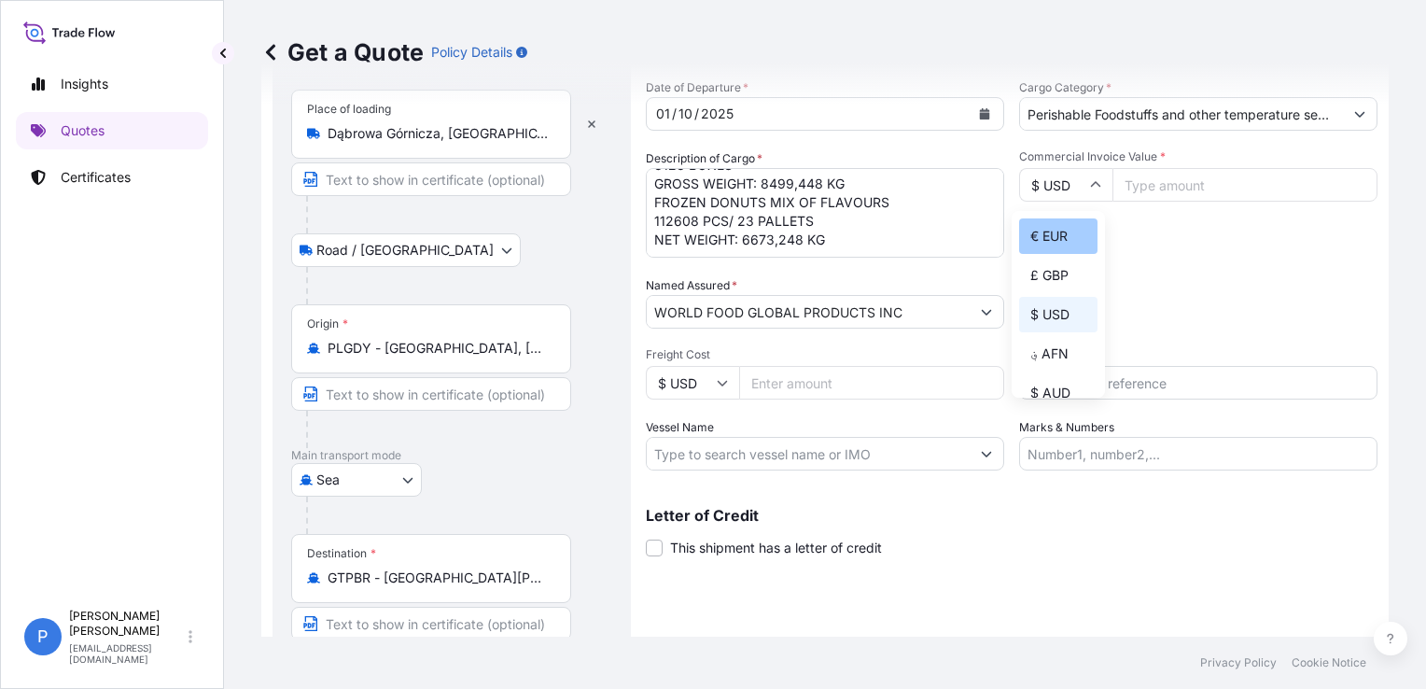
click at [1070, 227] on div "€ EUR" at bounding box center [1058, 235] width 78 height 35
type input "€ EUR"
click at [1101, 252] on div "Commercial Invoice Value * € EUR" at bounding box center [1198, 203] width 358 height 108
click at [1161, 185] on input "Commercial Invoice Value *" at bounding box center [1244, 185] width 265 height 34
type input "24889.94"
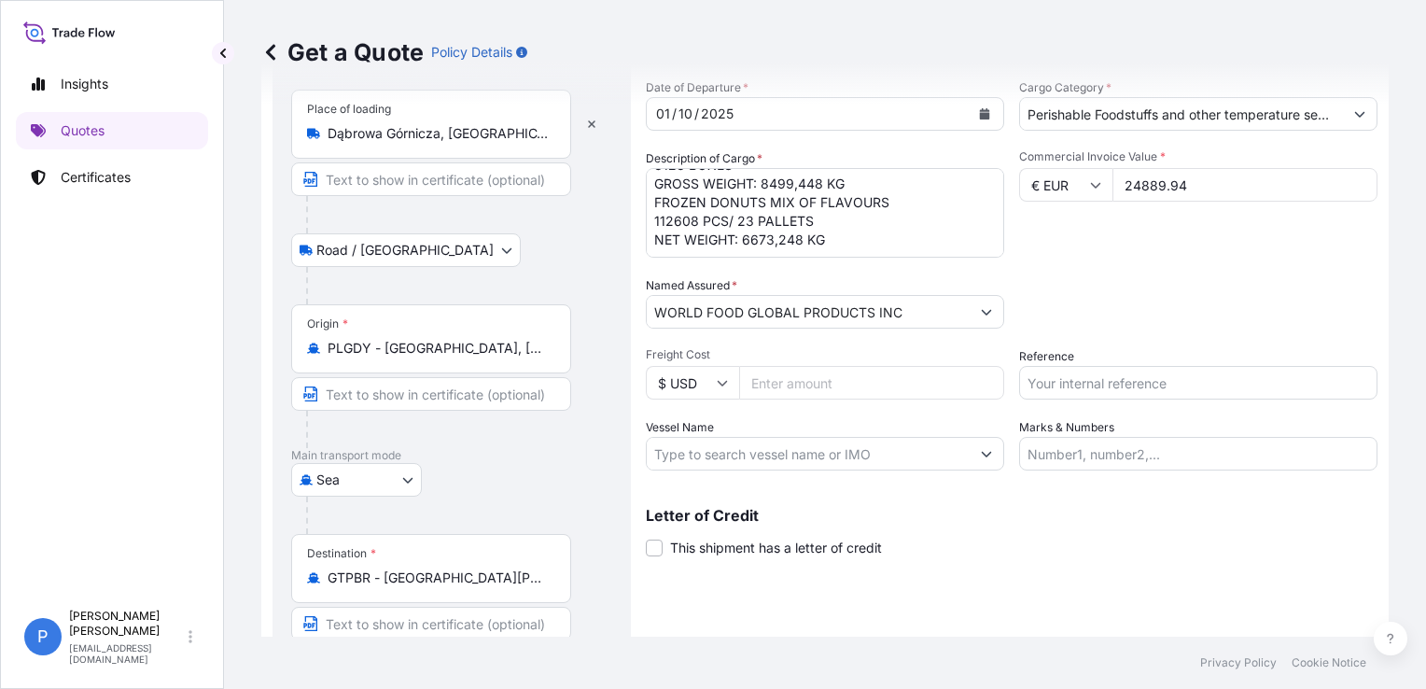
click at [1233, 286] on div "Packing Category Type to search a container mode Please select a primary mode o…" at bounding box center [1198, 302] width 358 height 52
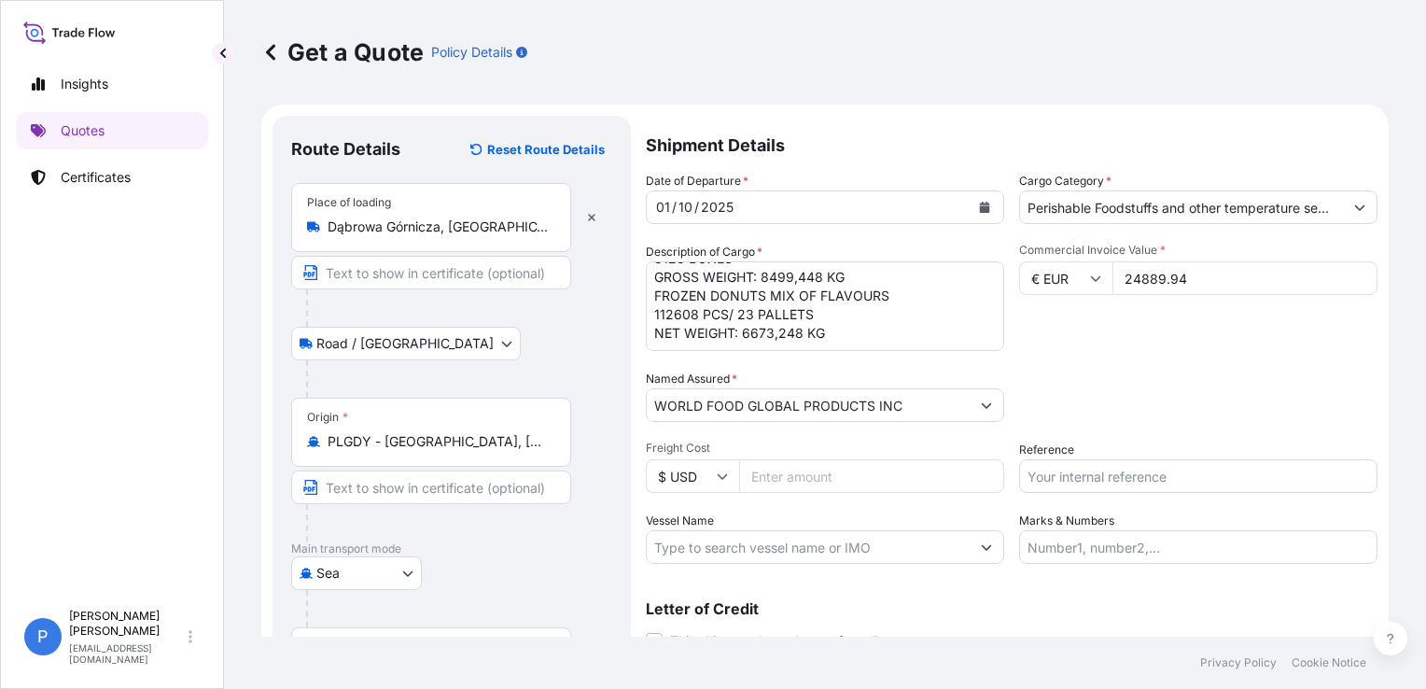
scroll to position [0, 0]
click at [1188, 365] on div "Date of Departure * [DATE] Cargo Category * Perishable Foodstuffs and other tem…" at bounding box center [1012, 368] width 732 height 392
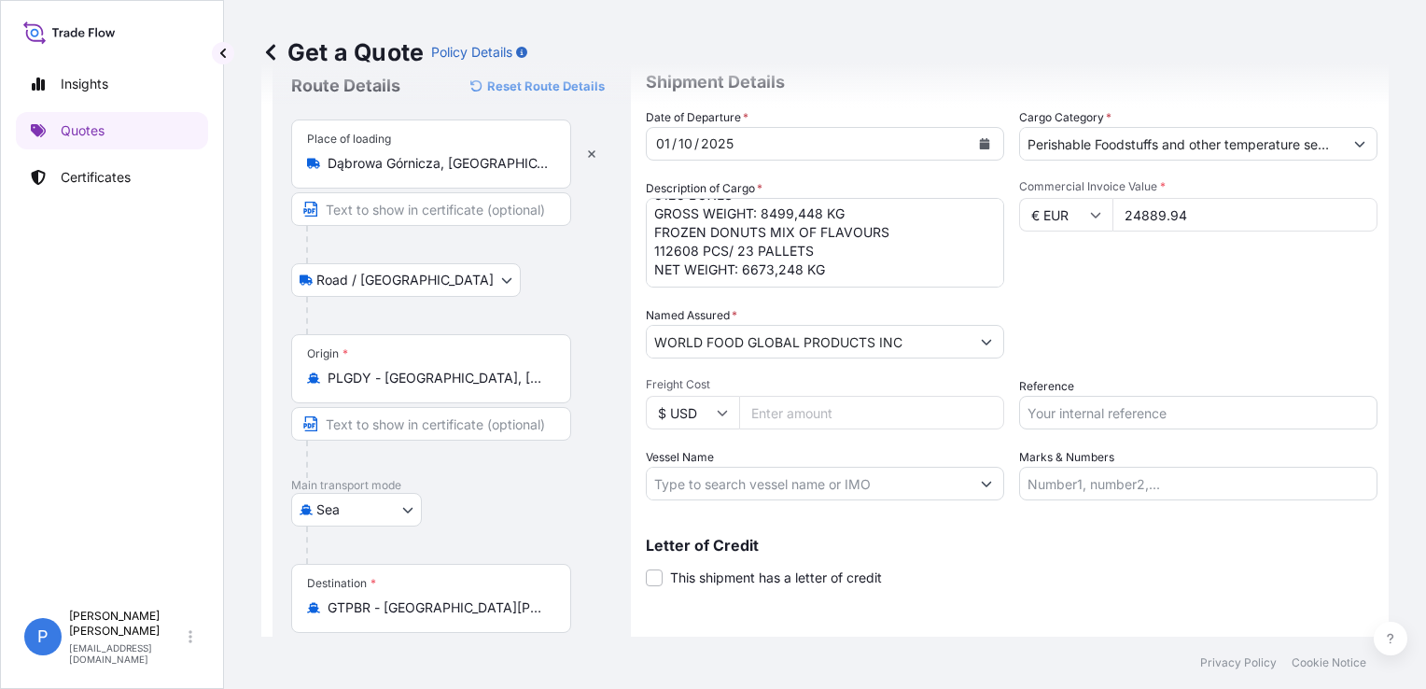
scroll to position [93, 0]
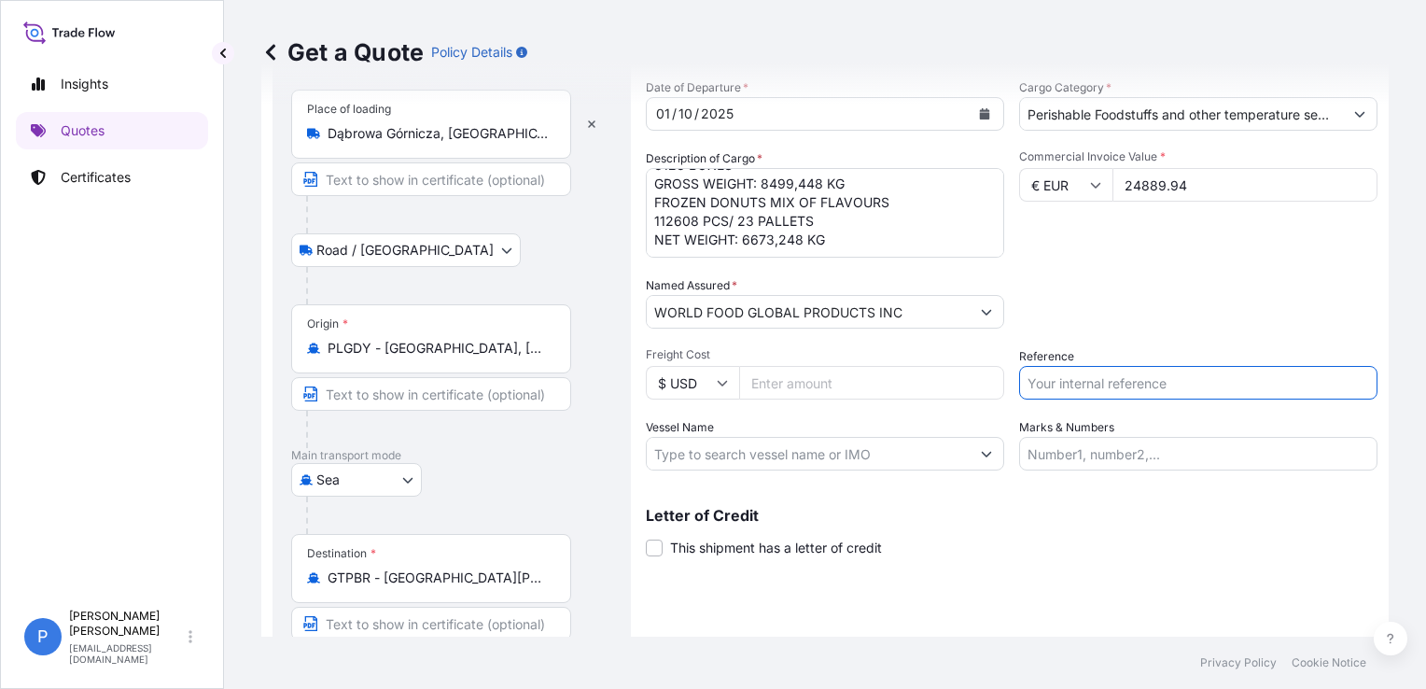
click at [1067, 388] on input "Reference" at bounding box center [1198, 383] width 358 height 34
paste input "S02057416"
type input "S02057416"
drag, startPoint x: 1086, startPoint y: 297, endPoint x: 1075, endPoint y: 348, distance: 52.5
click at [1086, 297] on div "Packing Category Type to search a container mode Please select a primary mode o…" at bounding box center [1198, 302] width 358 height 52
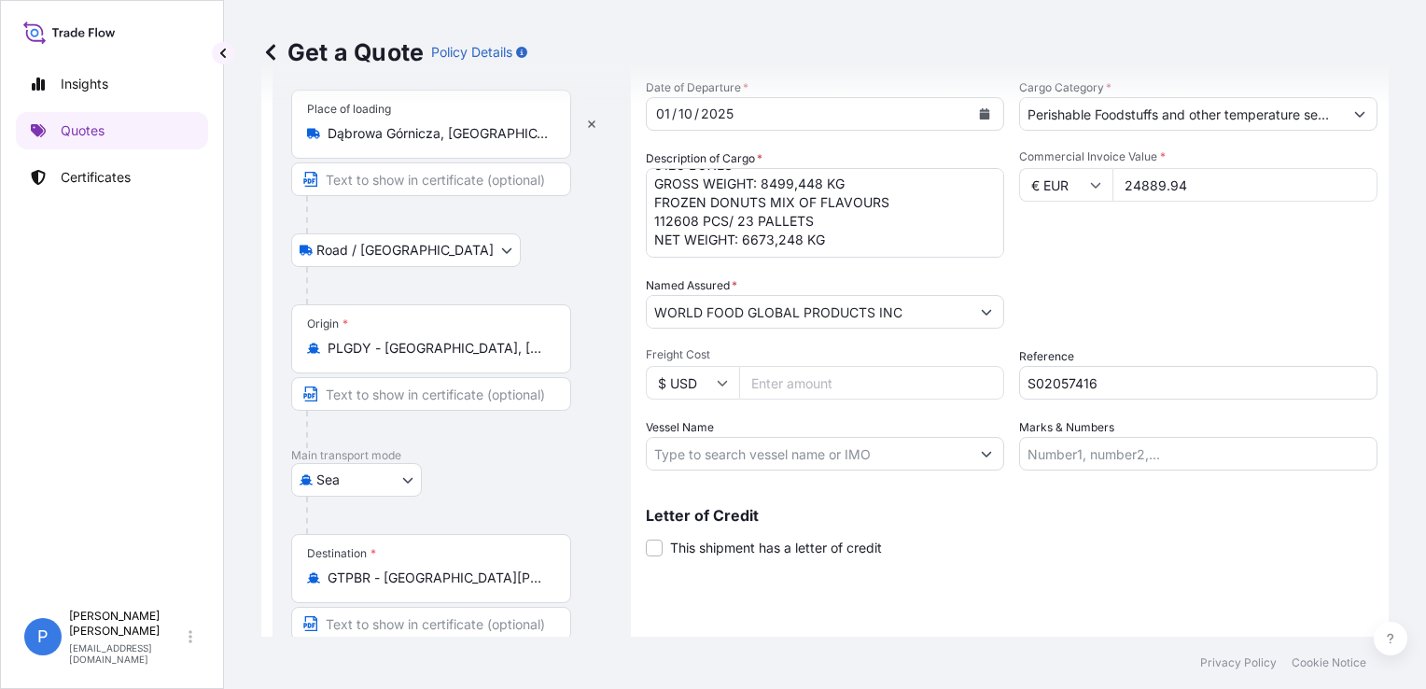
click at [1050, 573] on div "Shipment Details Date of Departure * [DATE] Cargo Category * Perishable Foodstu…" at bounding box center [1012, 374] width 732 height 704
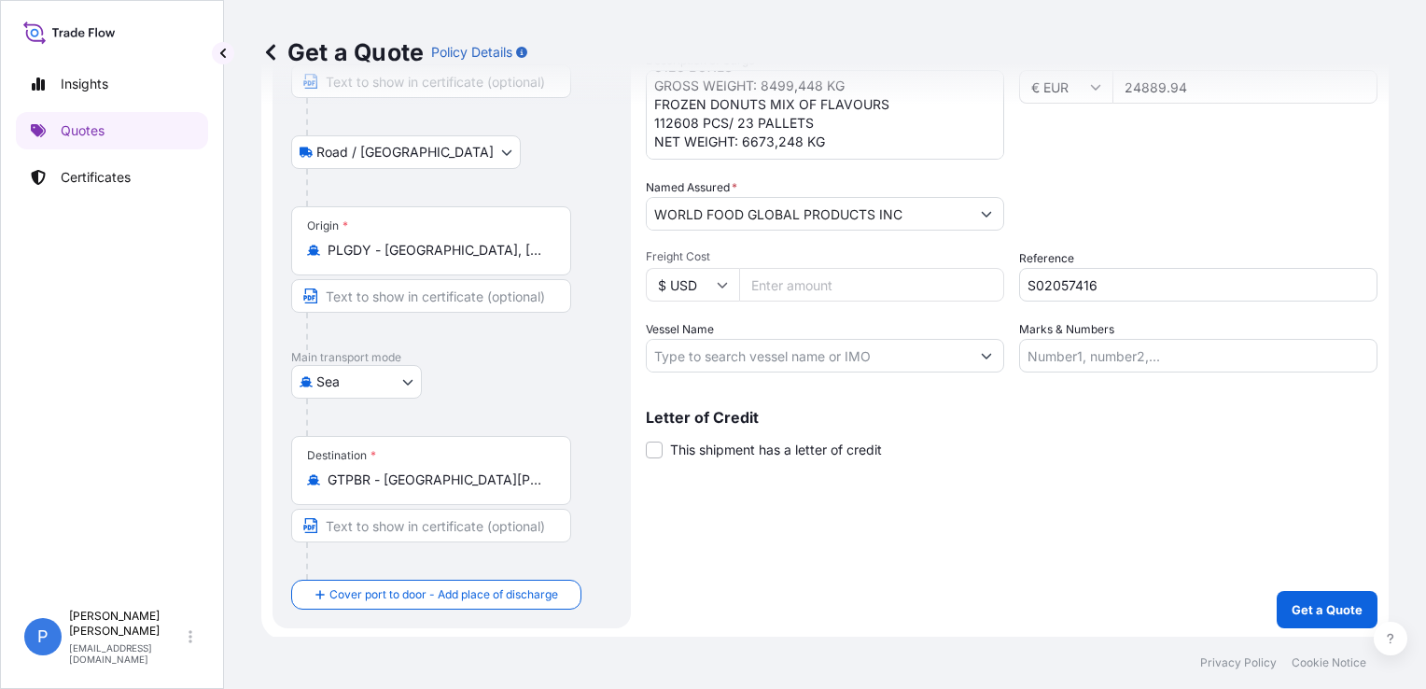
scroll to position [192, 0]
click at [1344, 611] on p "Get a Quote" at bounding box center [1326, 608] width 71 height 19
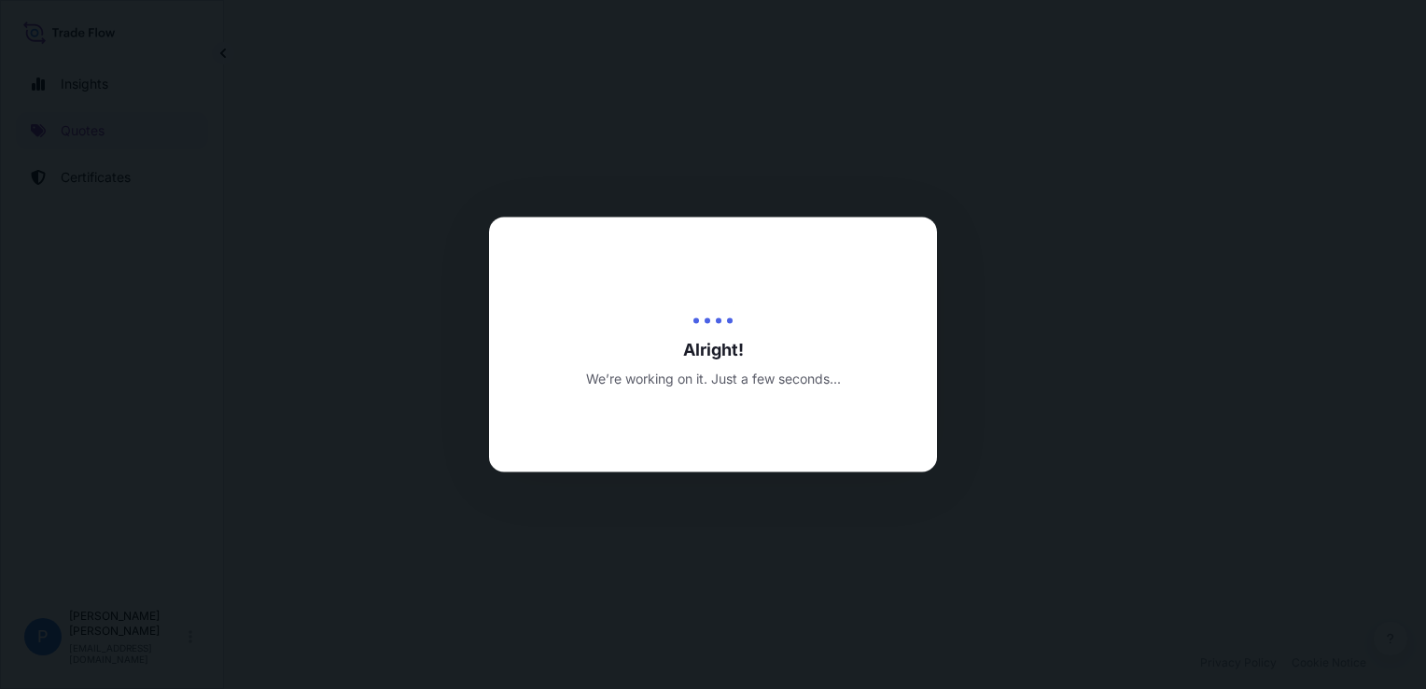
select select "Road / [GEOGRAPHIC_DATA]"
select select "Sea"
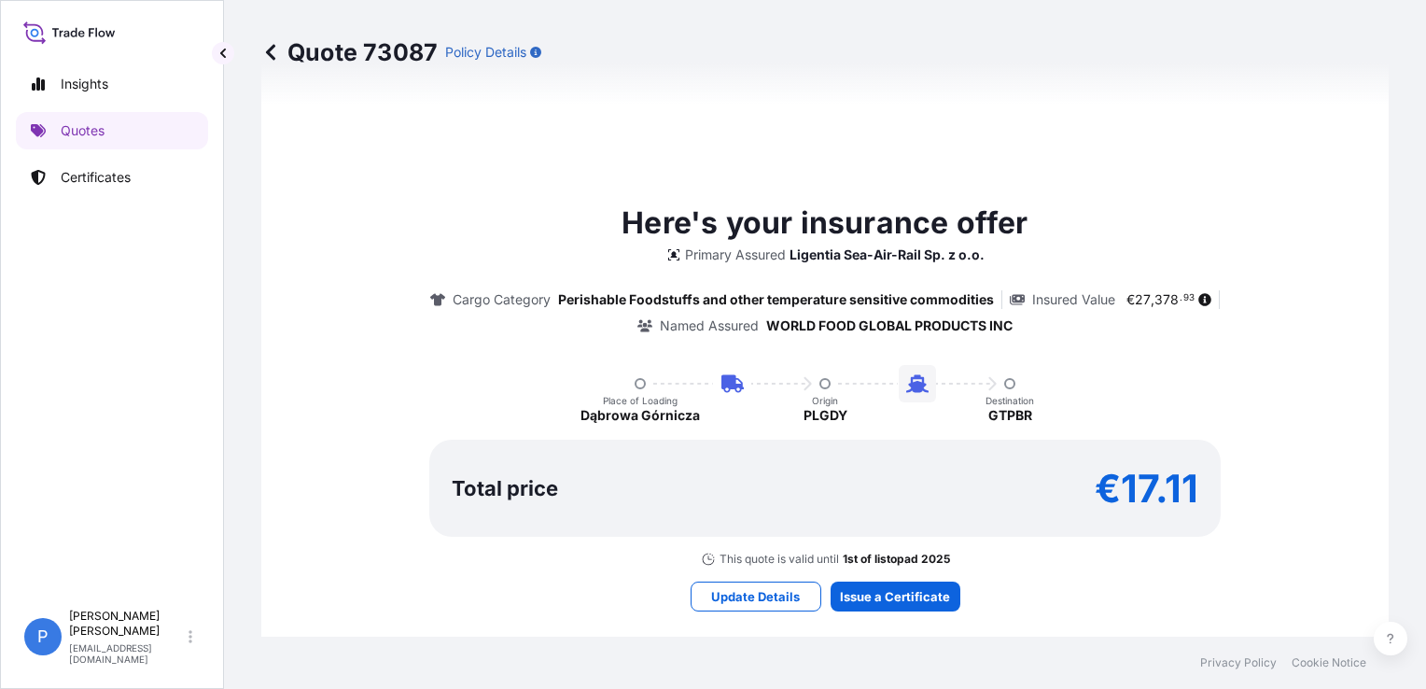
scroll to position [1120, 0]
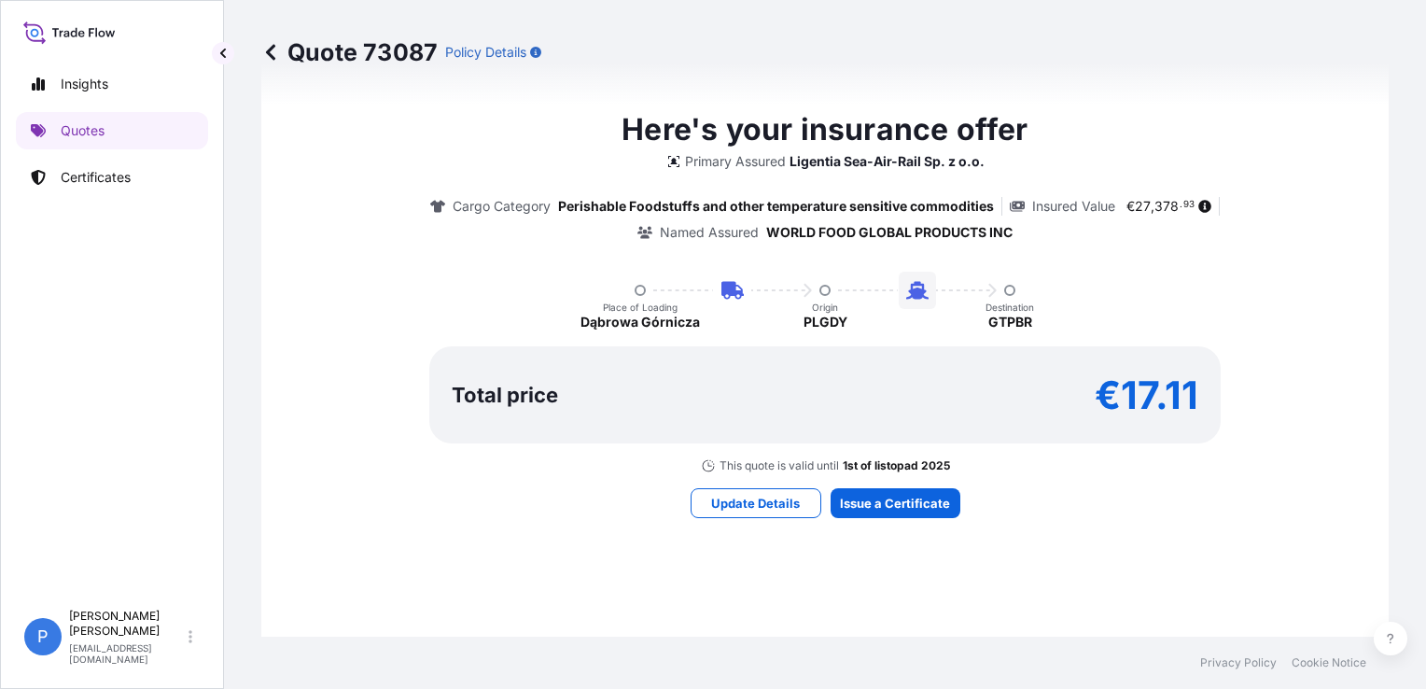
click at [1122, 498] on div "Here's your insurance offer Primary Assured Ligentia Sea-Air-Rail Sp. z o.o. Ca…" at bounding box center [824, 312] width 1075 height 1129
drag, startPoint x: 1086, startPoint y: 398, endPoint x: 1210, endPoint y: 391, distance: 124.3
click at [1210, 391] on div "Total price €17.11" at bounding box center [824, 394] width 791 height 97
copy p "€17.11"
drag, startPoint x: 1105, startPoint y: 565, endPoint x: 1094, endPoint y: 557, distance: 14.0
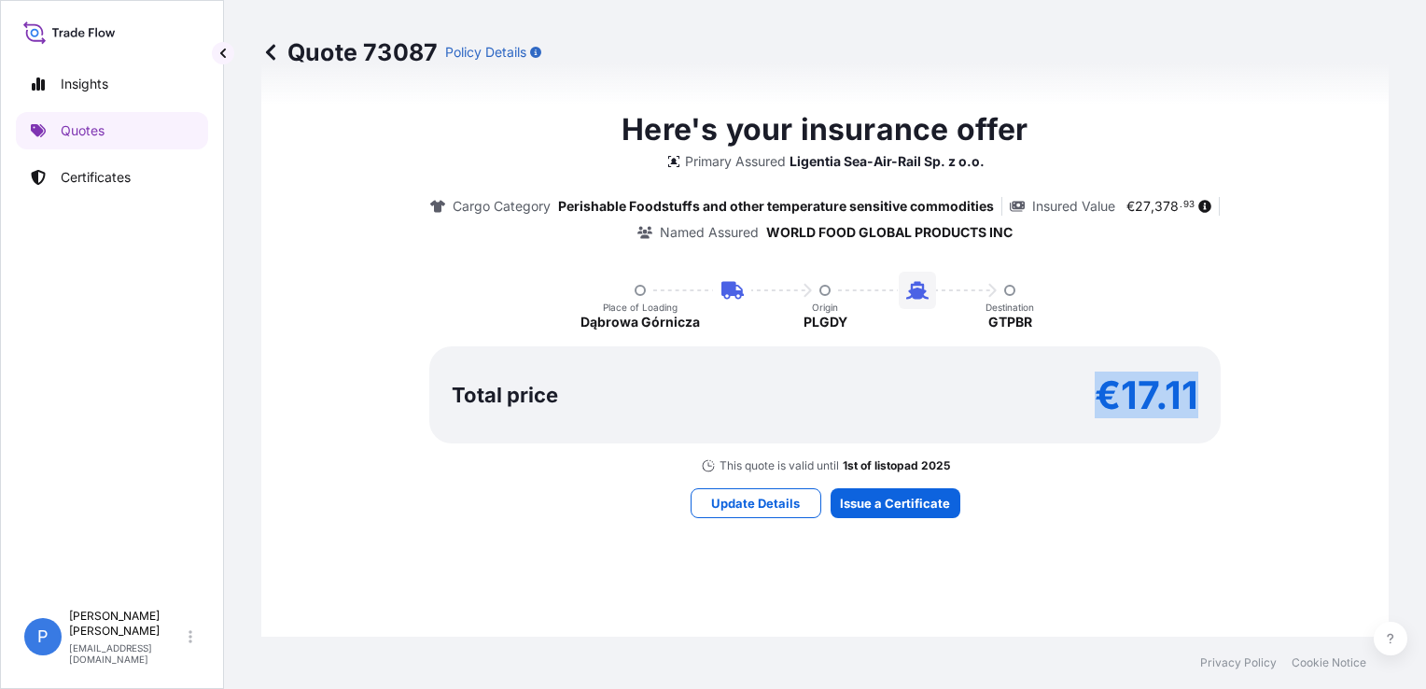
click at [1105, 565] on div "Here's your insurance offer Primary Assured Ligentia Sea-Air-Rail Sp. z o.o. Ca…" at bounding box center [824, 312] width 1075 height 1129
click at [909, 515] on div "Here's your insurance offer Primary Assured Ligentia Sea-Air-Rail Sp. z o.o. Ca…" at bounding box center [824, 312] width 1075 height 1129
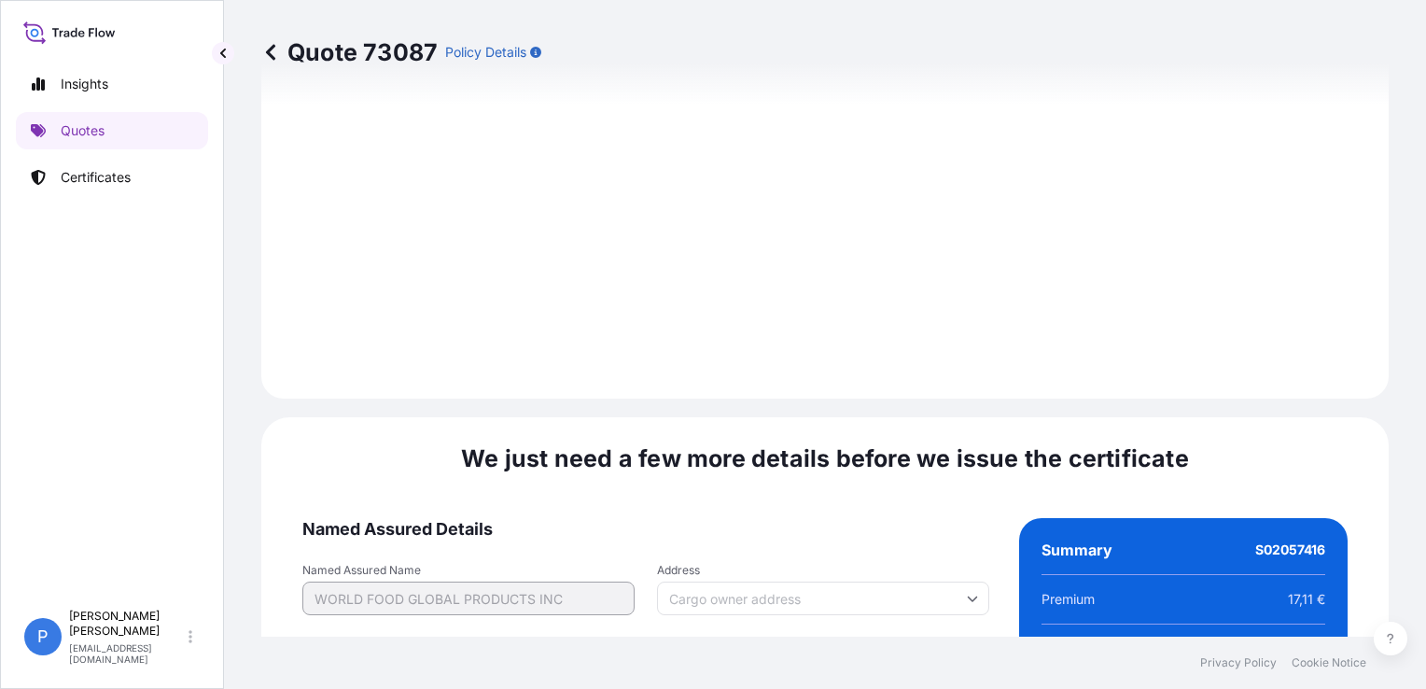
scroll to position [2377, 0]
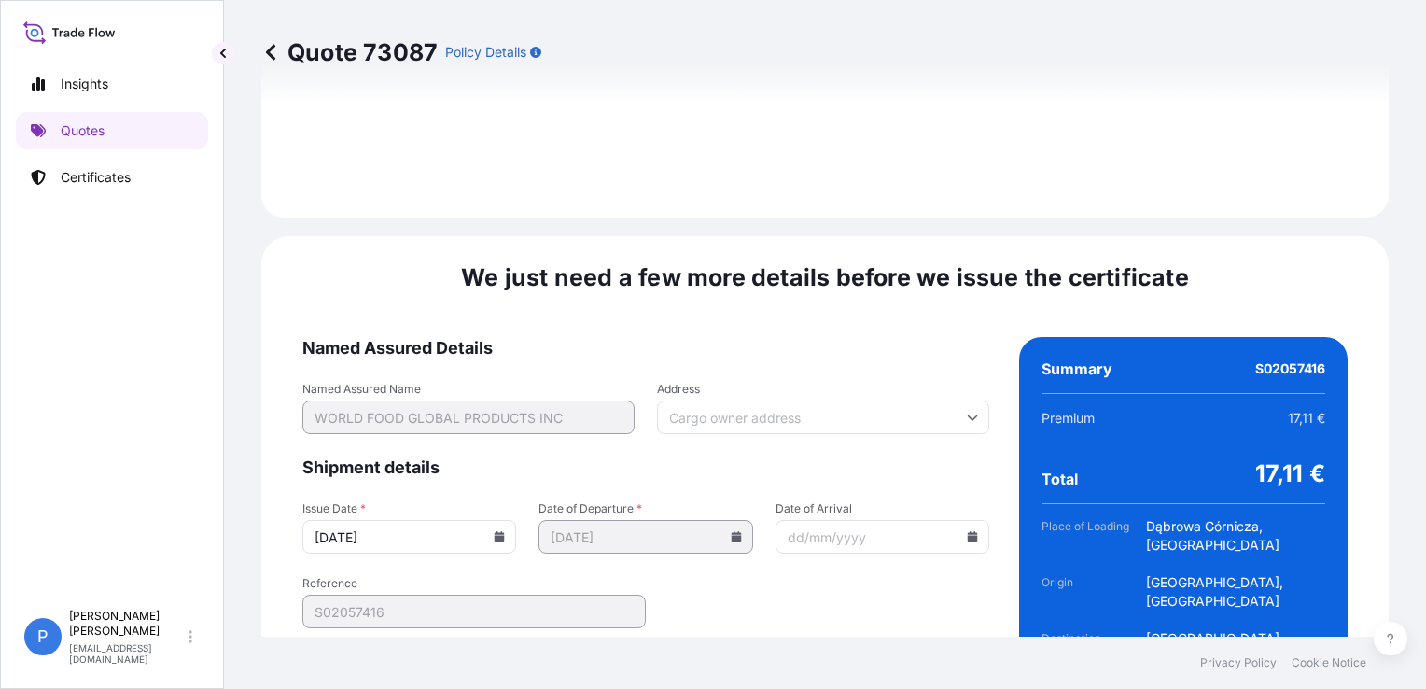
click at [800, 569] on form "Named Assured Details Named Assured Name WORLD FOOD GLOBAL PRODUCTS INC Address…" at bounding box center [645, 550] width 687 height 426
click at [735, 509] on form "Named Assured Details Named Assured Name WORLD FOOD GLOBAL PRODUCTS INC Address…" at bounding box center [645, 550] width 687 height 426
drag, startPoint x: 742, startPoint y: 532, endPoint x: 883, endPoint y: 582, distance: 149.6
click at [742, 536] on form "Named Assured Details Named Assured Name WORLD FOOD GLOBAL PRODUCTS INC Address…" at bounding box center [645, 550] width 687 height 426
click at [498, 531] on icon at bounding box center [500, 536] width 10 height 11
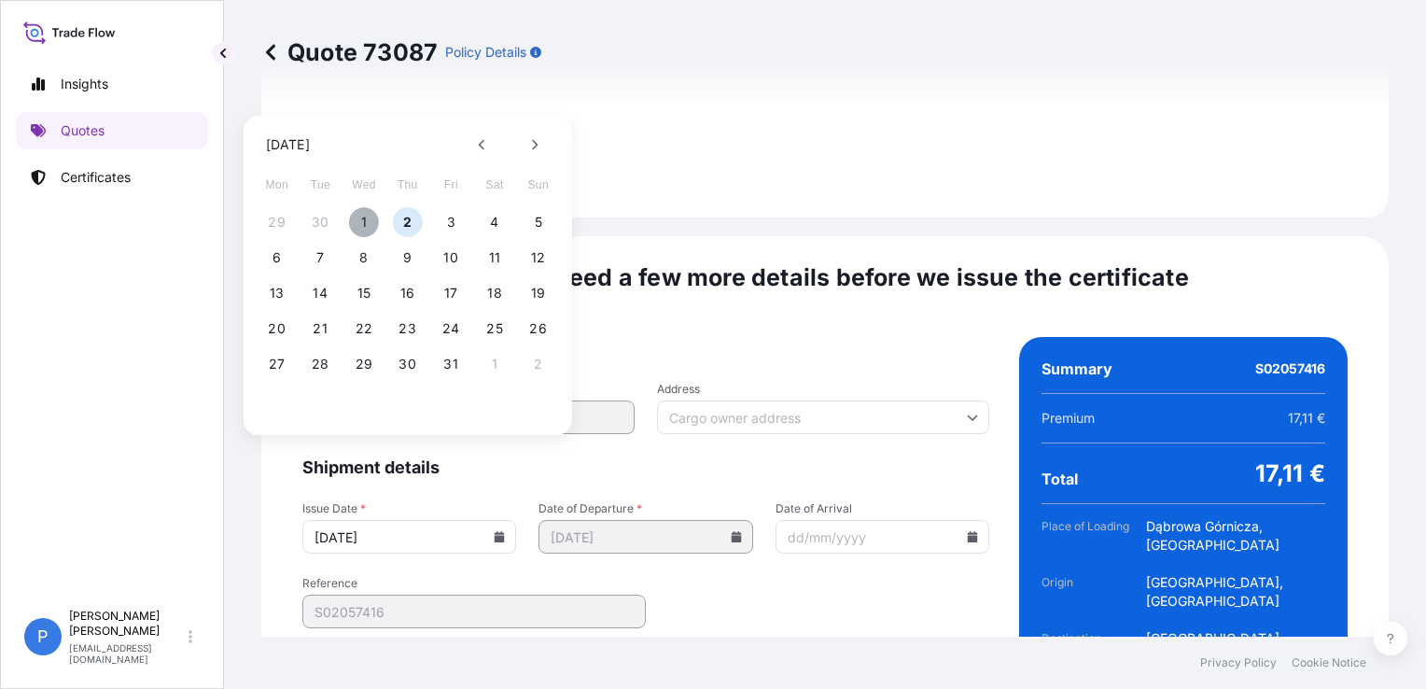
click at [366, 216] on button "1" at bounding box center [364, 222] width 30 height 30
type input "[DATE]"
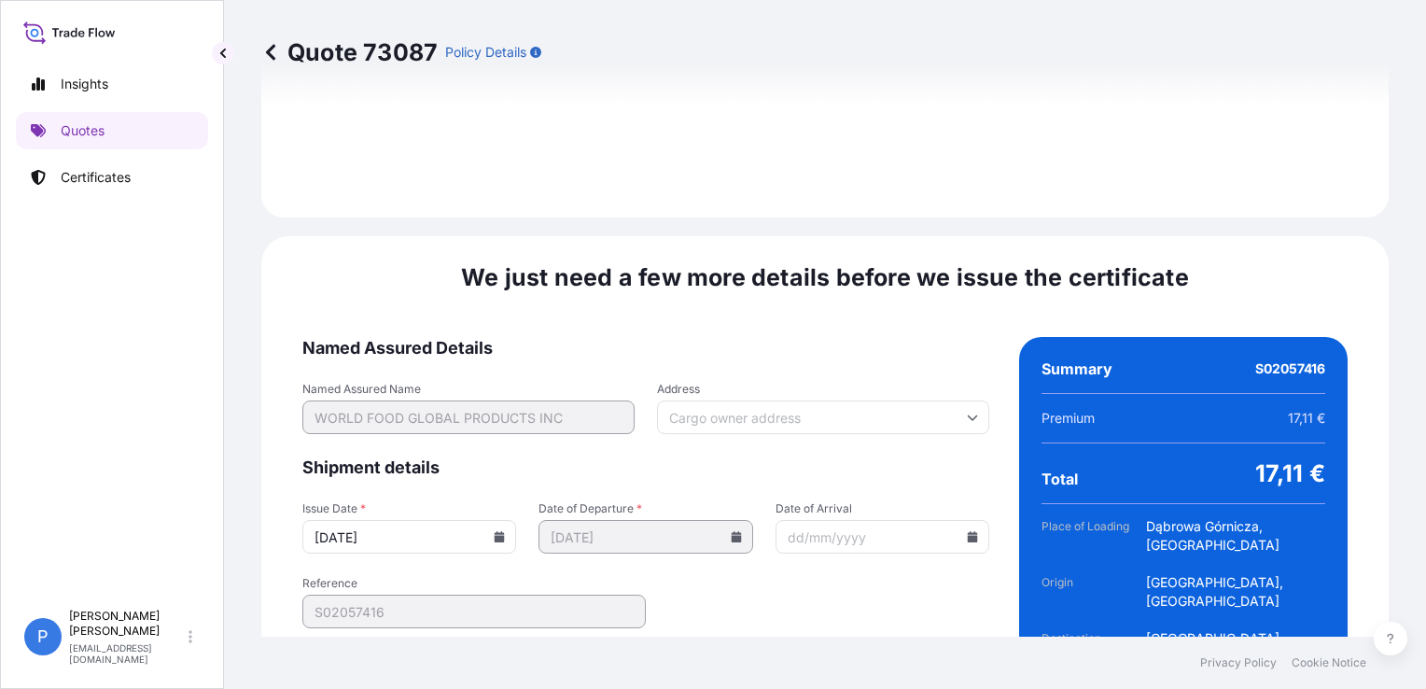
click at [709, 520] on form "Named Assured Details Named Assured Name WORLD FOOD GLOBAL PRODUCTS INC Address…" at bounding box center [645, 550] width 687 height 426
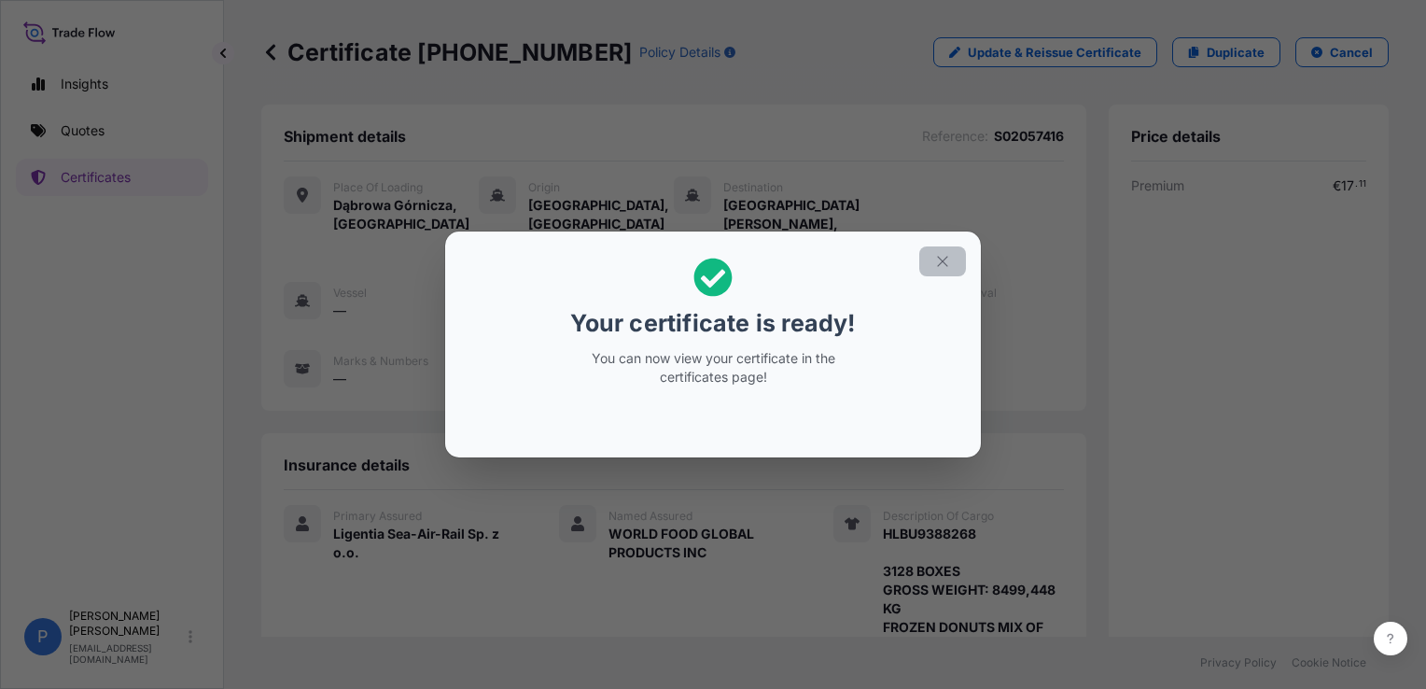
click at [950, 257] on icon "button" at bounding box center [942, 261] width 17 height 17
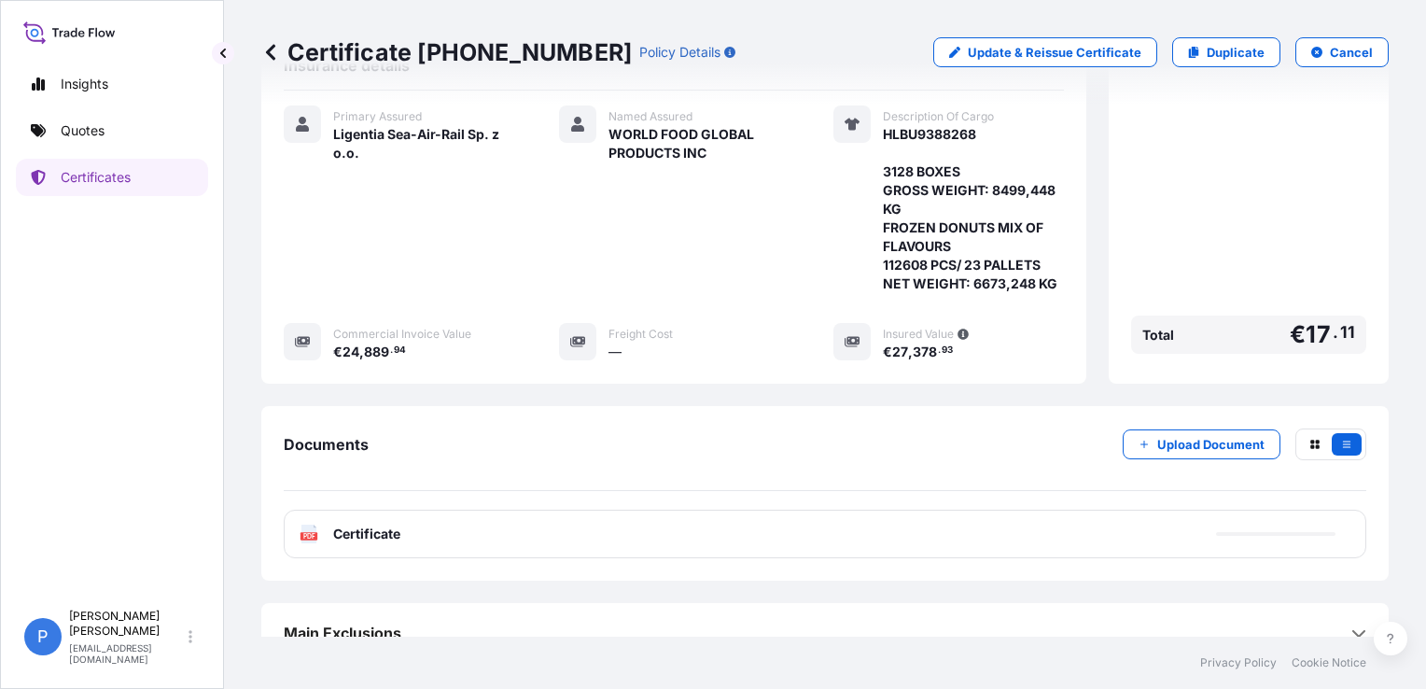
scroll to position [400, 0]
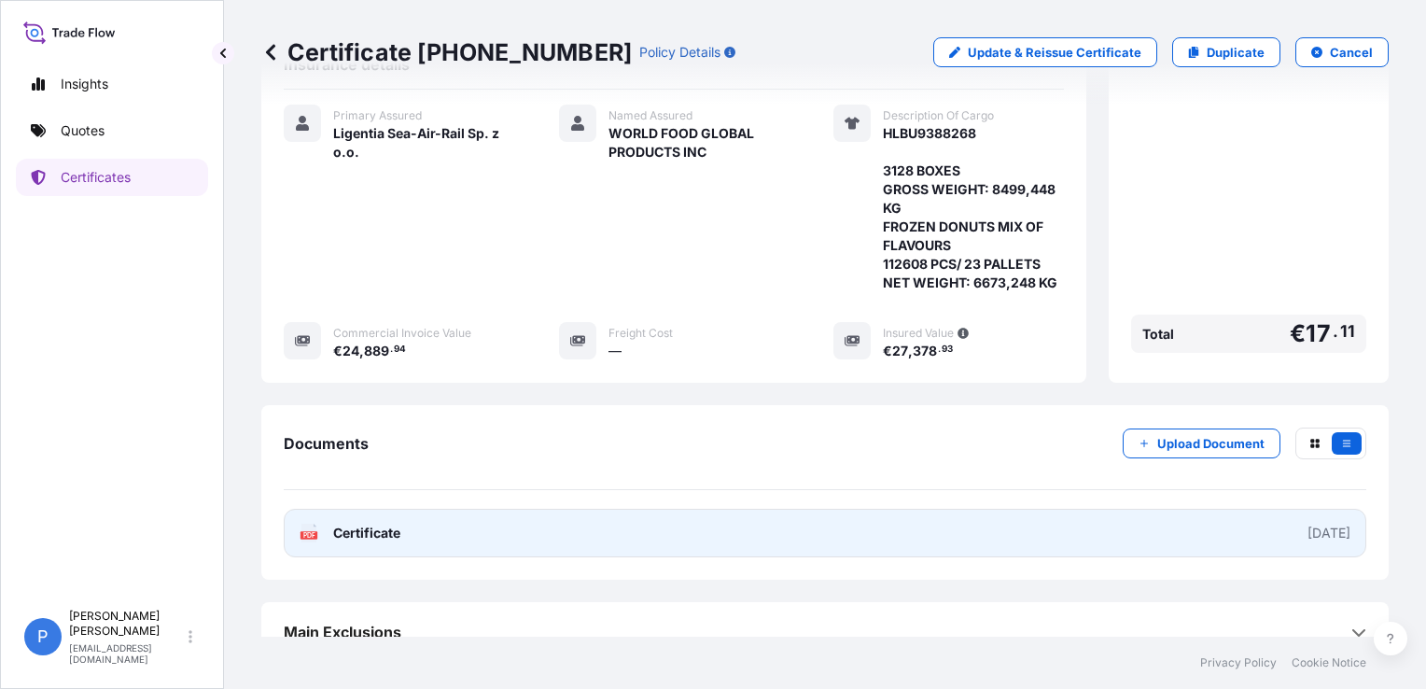
click at [914, 509] on link "PDF Certificate [DATE]" at bounding box center [825, 533] width 1082 height 49
